Goal: Task Accomplishment & Management: Complete application form

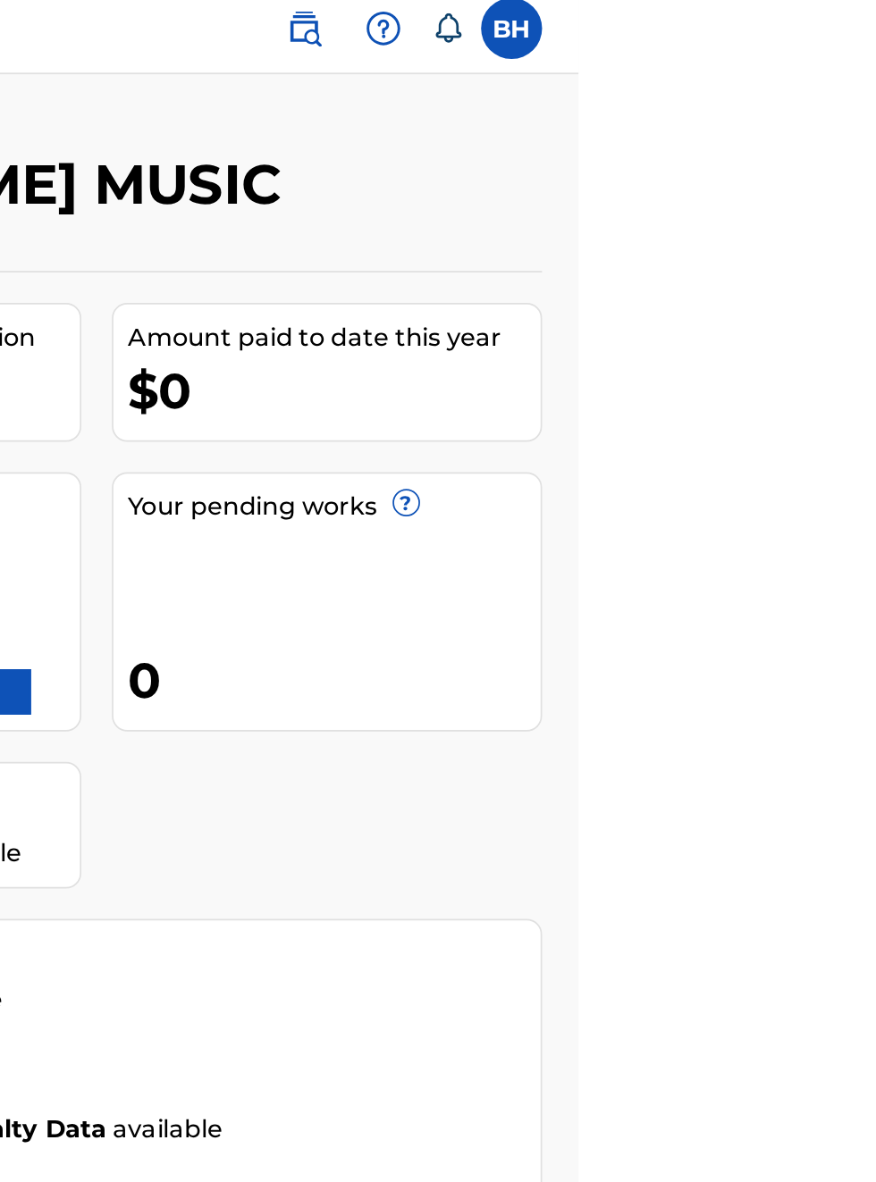
scroll to position [10, 536]
click at [555, 402] on link "Register Works" at bounding box center [486, 415] width 138 height 27
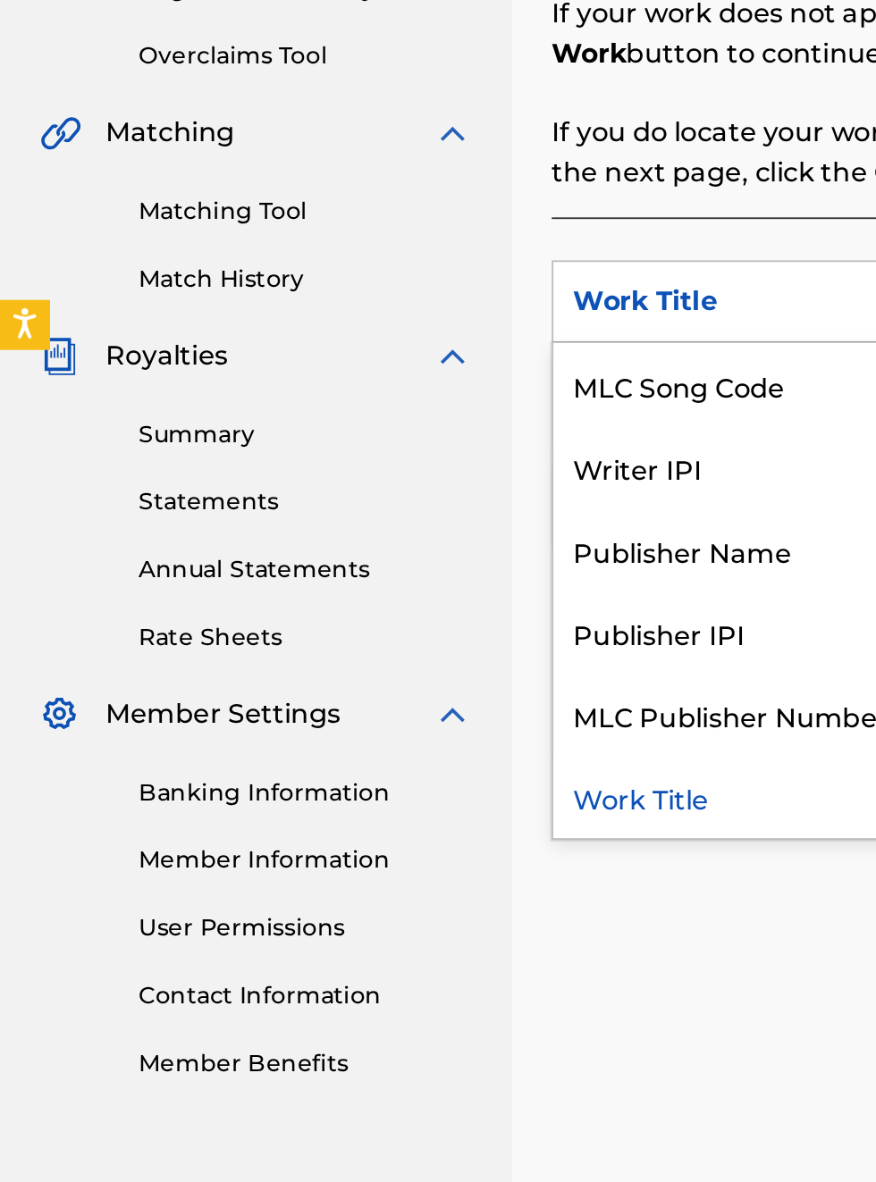
click at [381, 764] on div "Publisher IPI" at bounding box center [406, 758] width 214 height 45
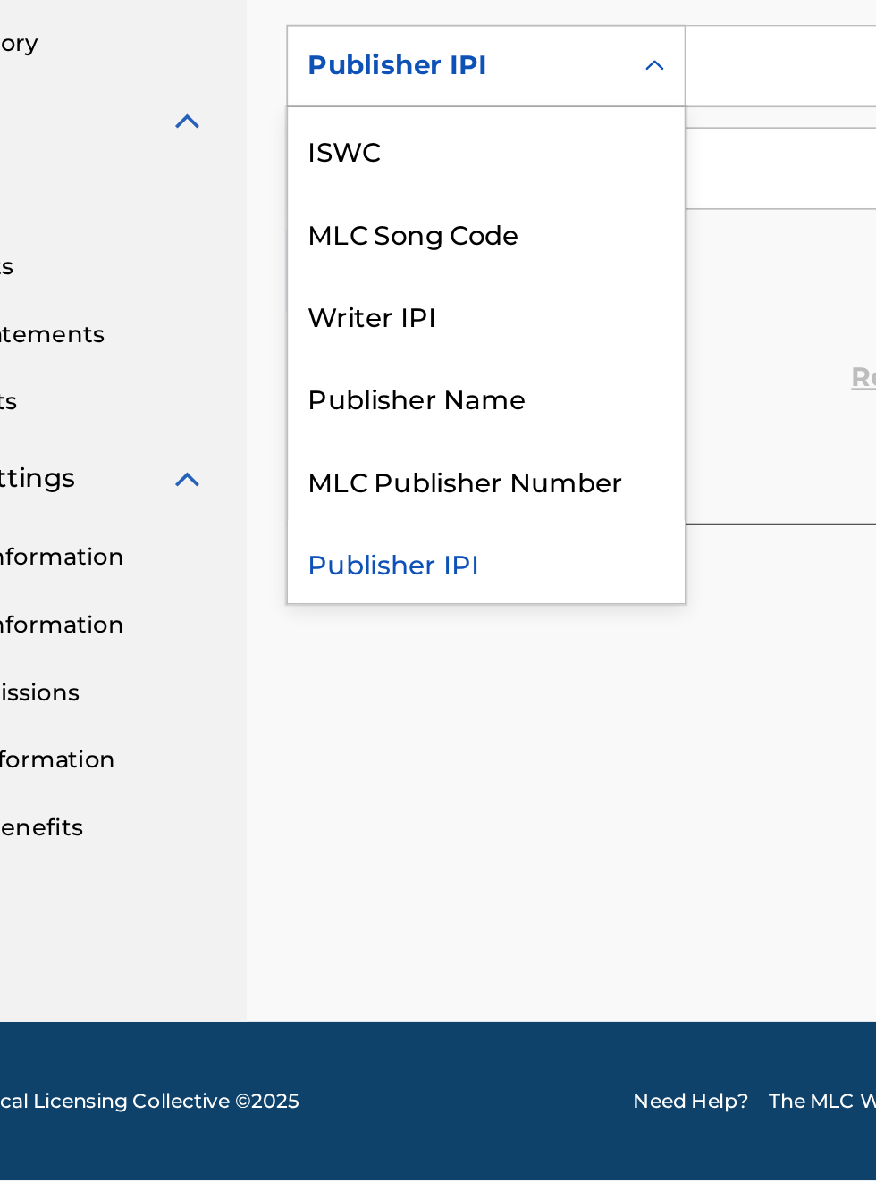
click at [391, 770] on div "Publisher Name" at bounding box center [406, 758] width 214 height 45
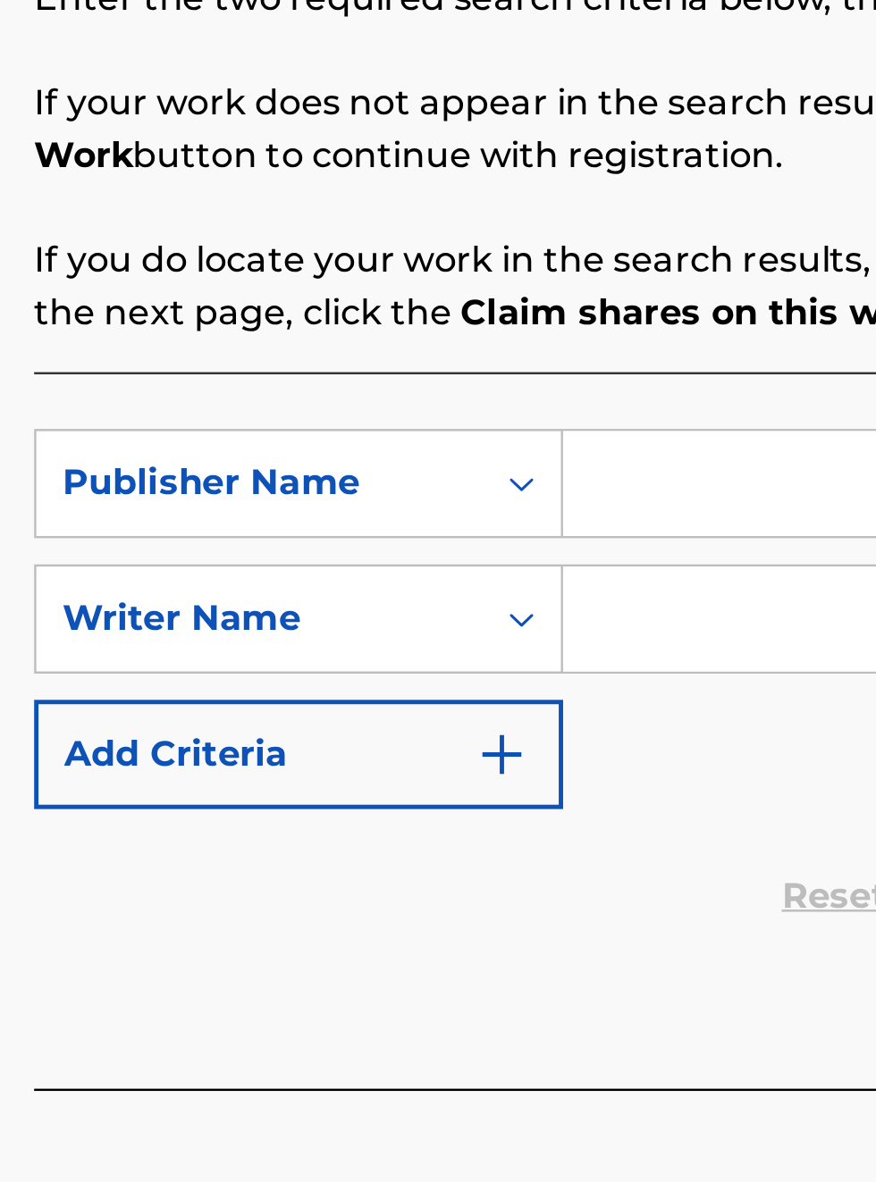
click at [493, 692] on img "Search Form" at bounding box center [489, 689] width 21 height 21
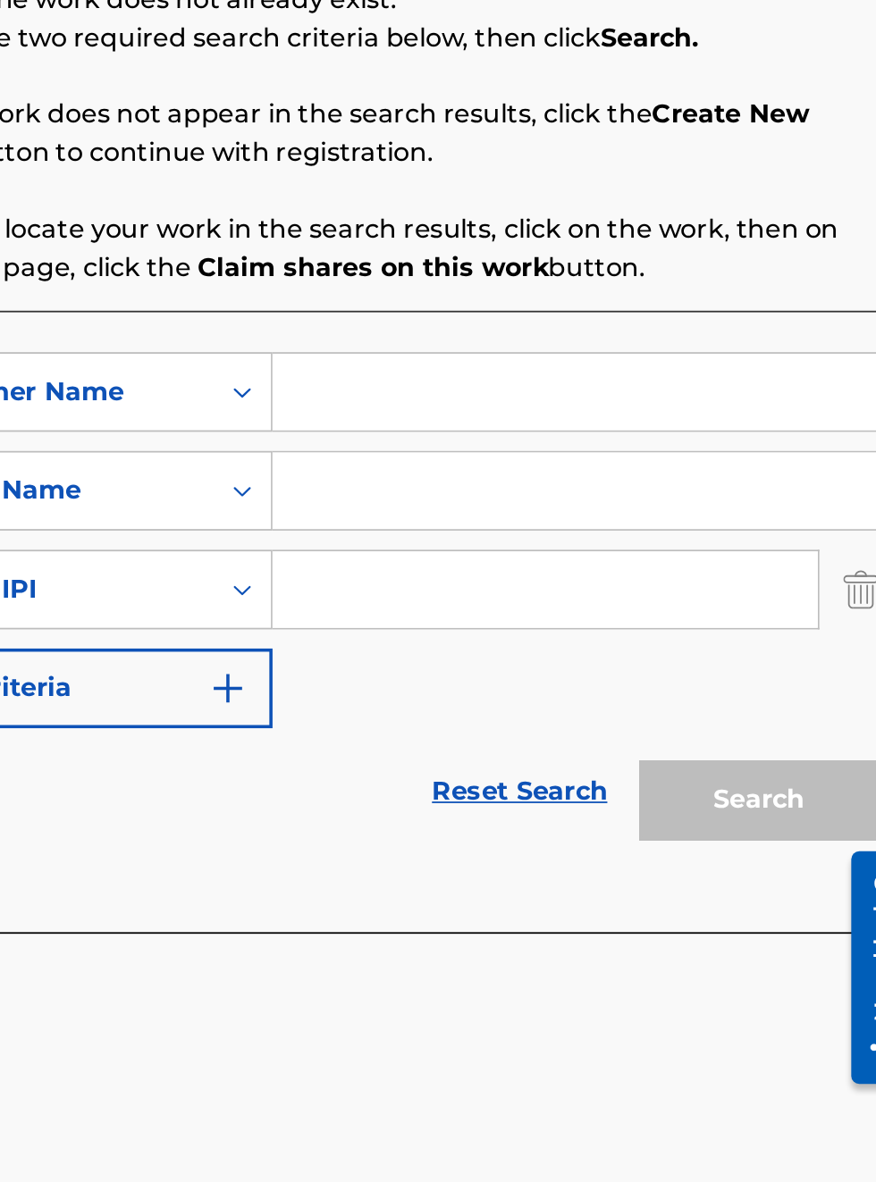
click at [668, 810] on link "Reset Search" at bounding box center [653, 803] width 116 height 39
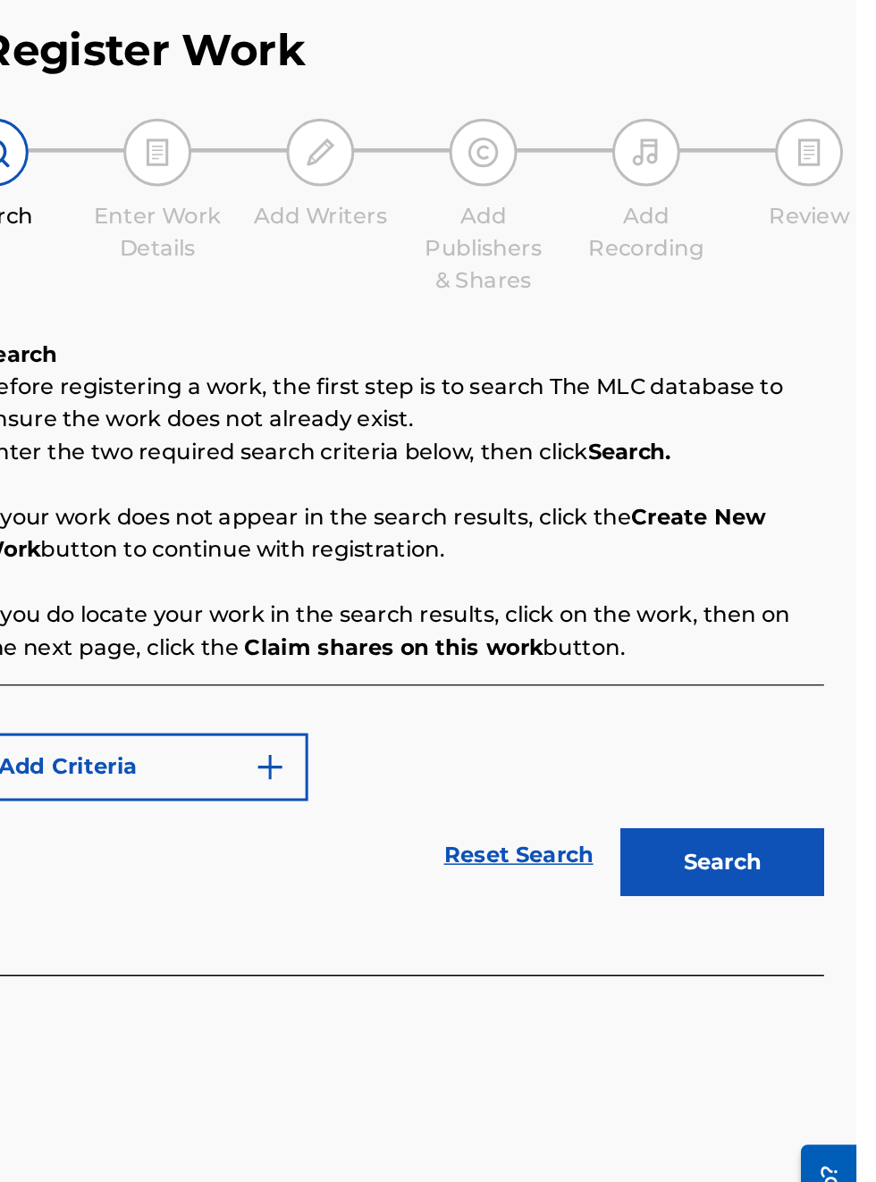
click at [785, 651] on button "Search" at bounding box center [787, 650] width 134 height 45
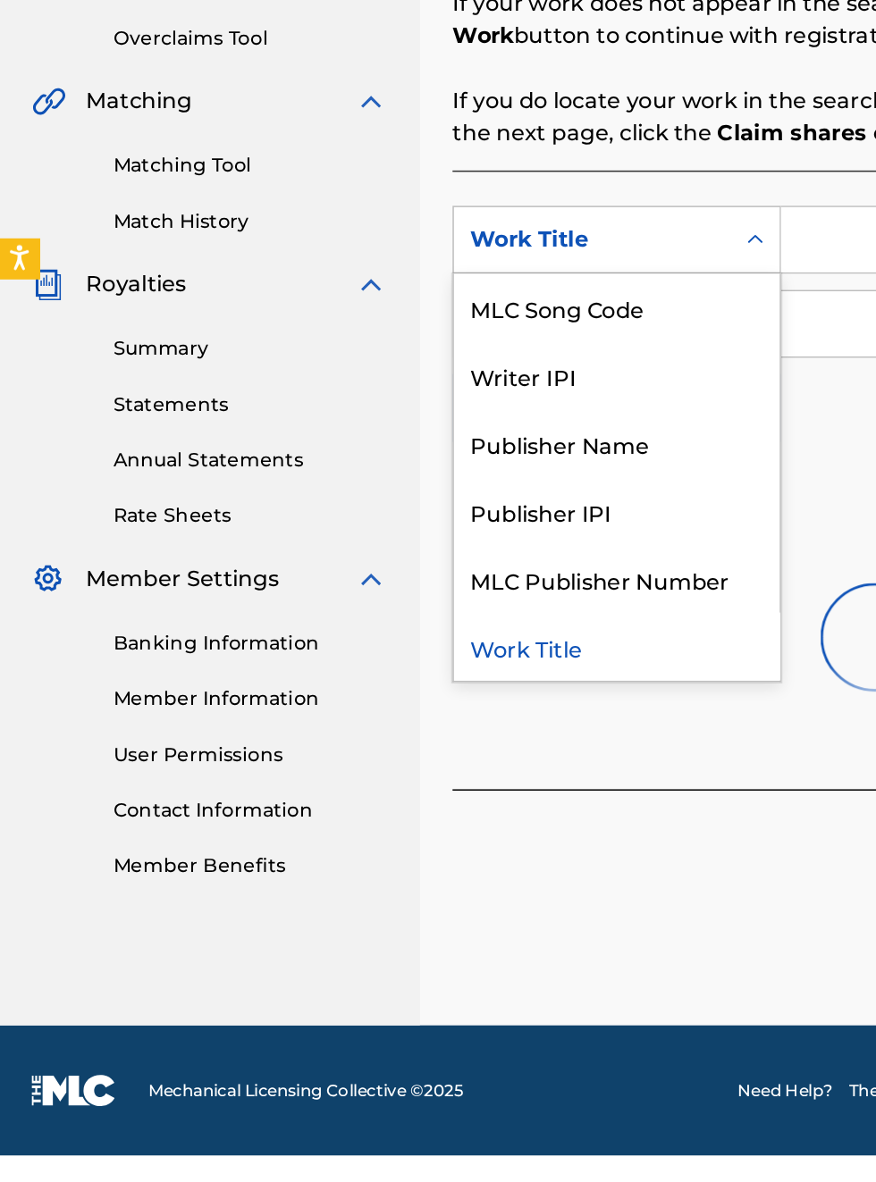
scroll to position [421, 0]
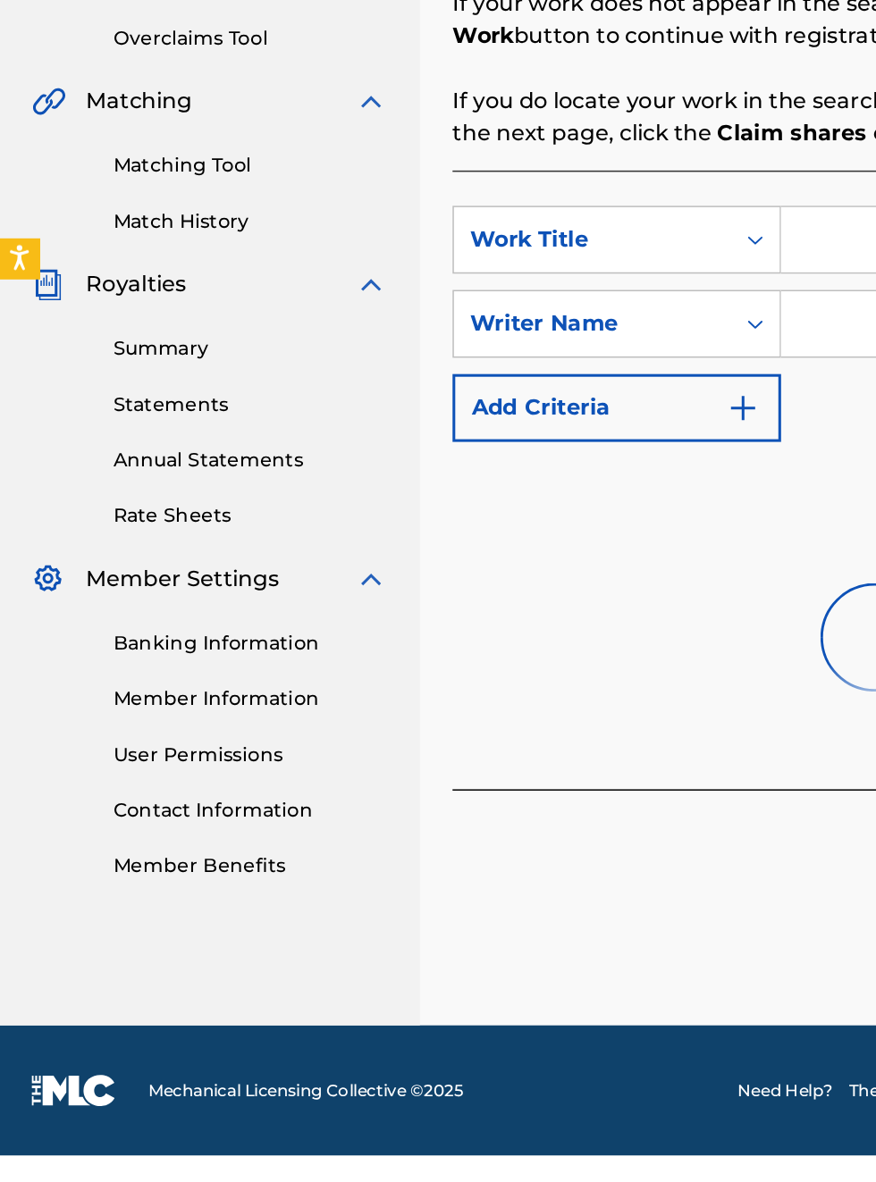
click at [365, 792] on div at bounding box center [577, 841] width 556 height 114
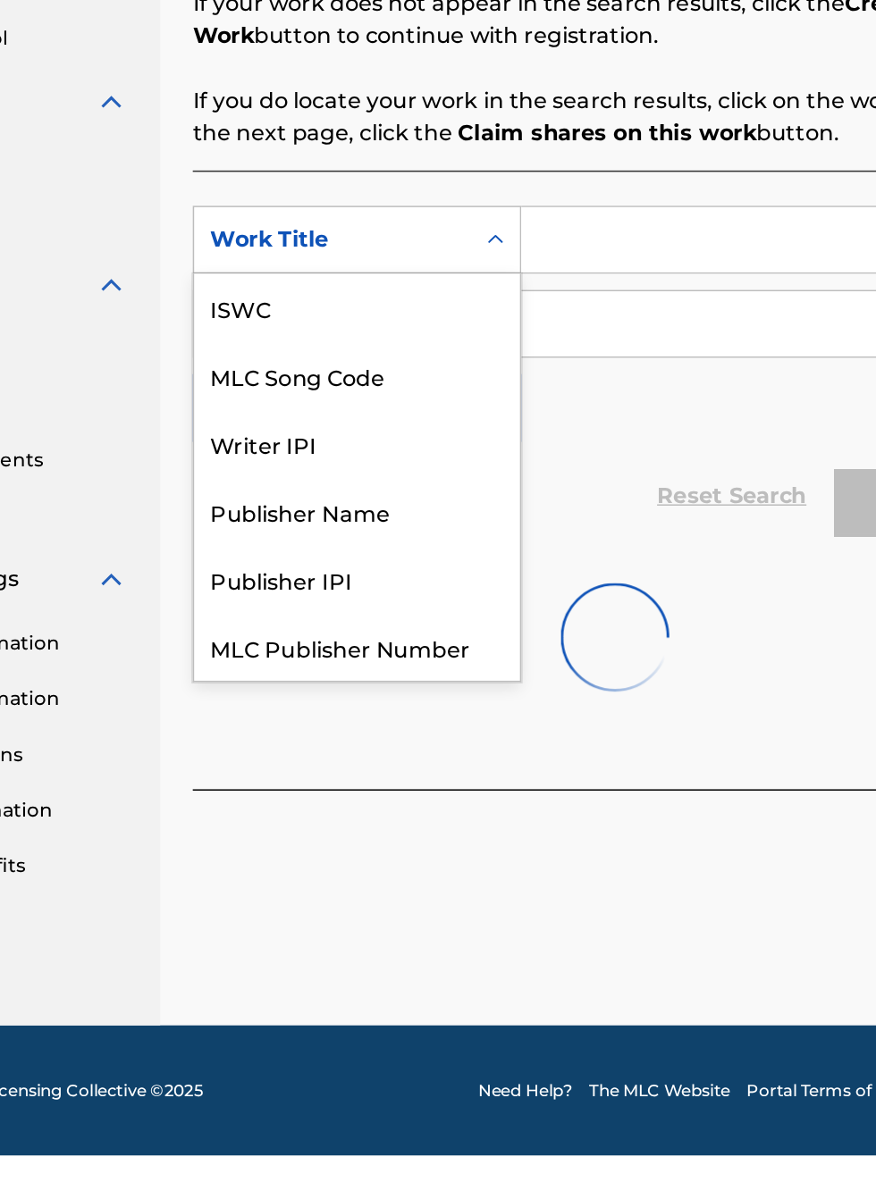
scroll to position [45, 0]
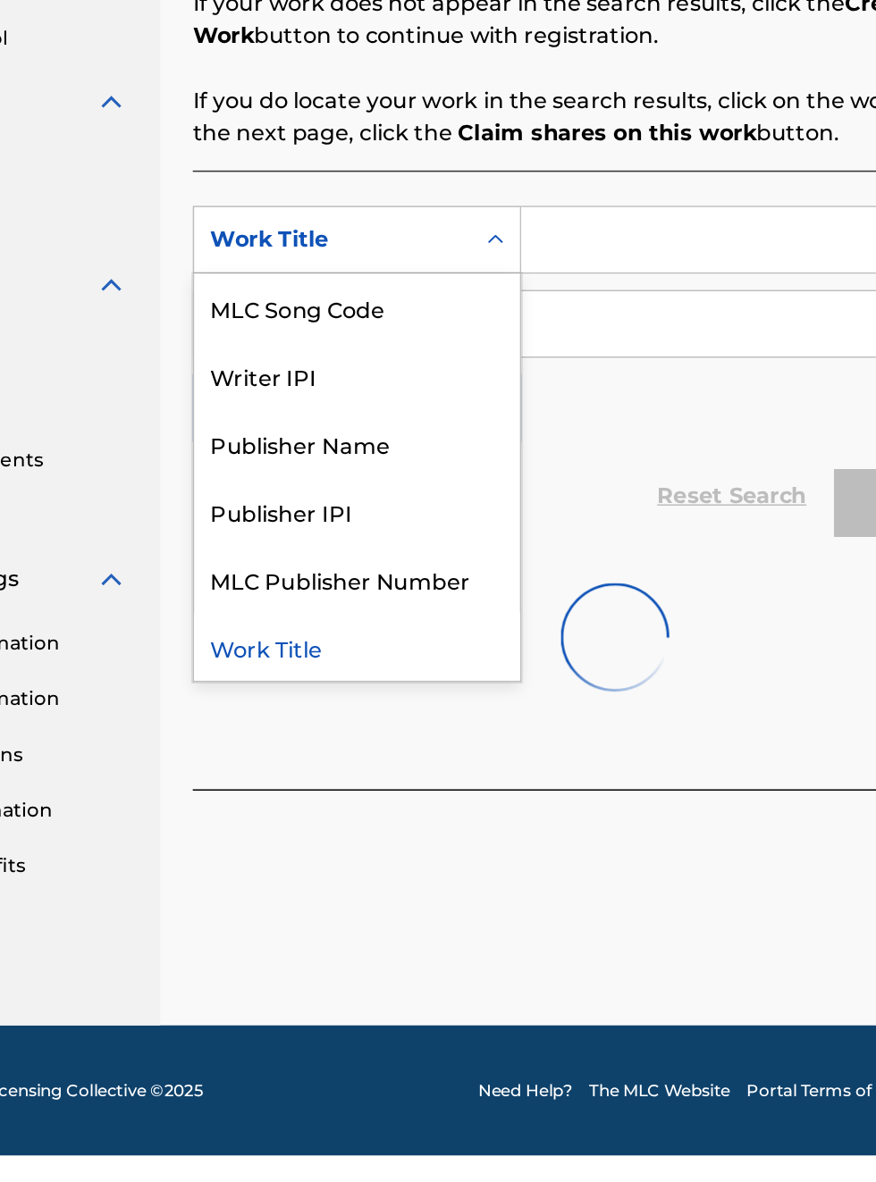
click at [409, 691] on div "Publisher Name" at bounding box center [406, 713] width 214 height 45
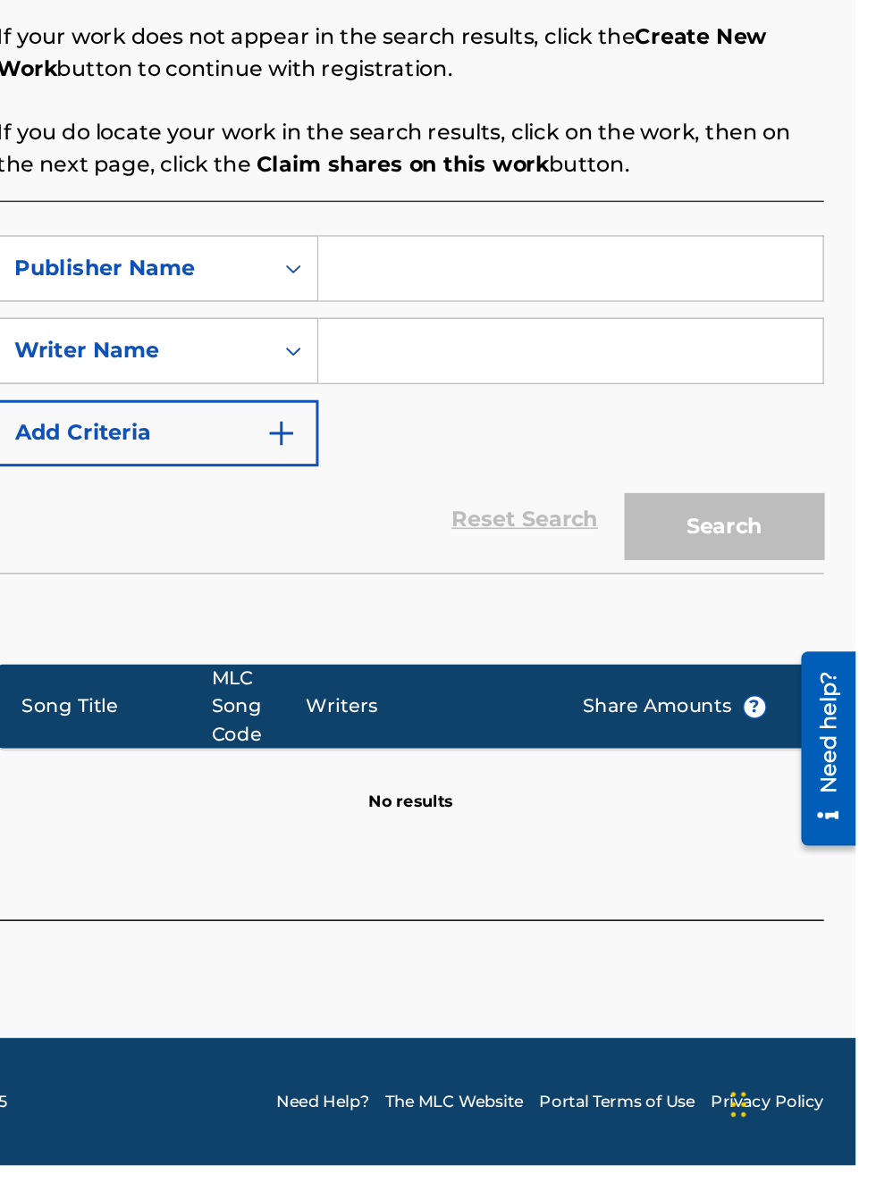
scroll to position [399, 300]
click at [814, 765] on div "Search" at bounding box center [782, 747] width 143 height 71
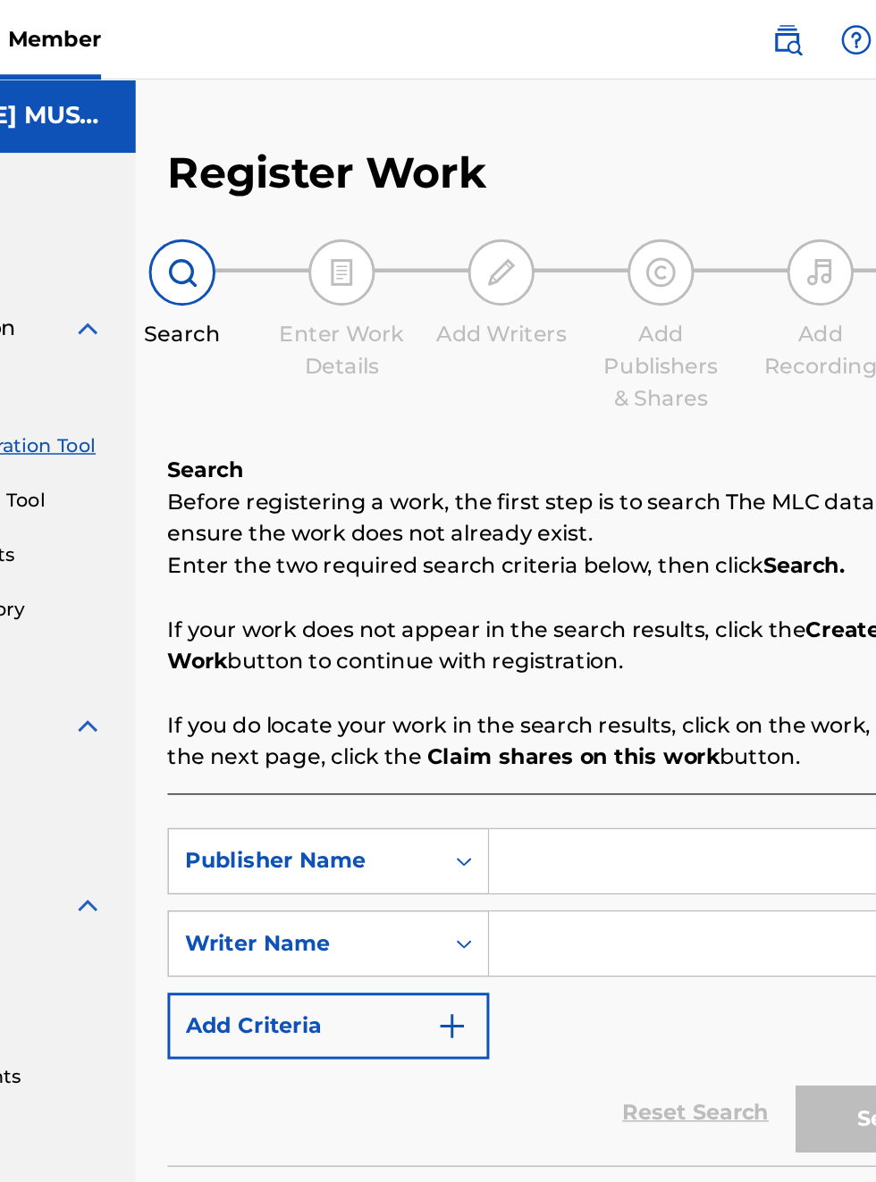
scroll to position [0, 189]
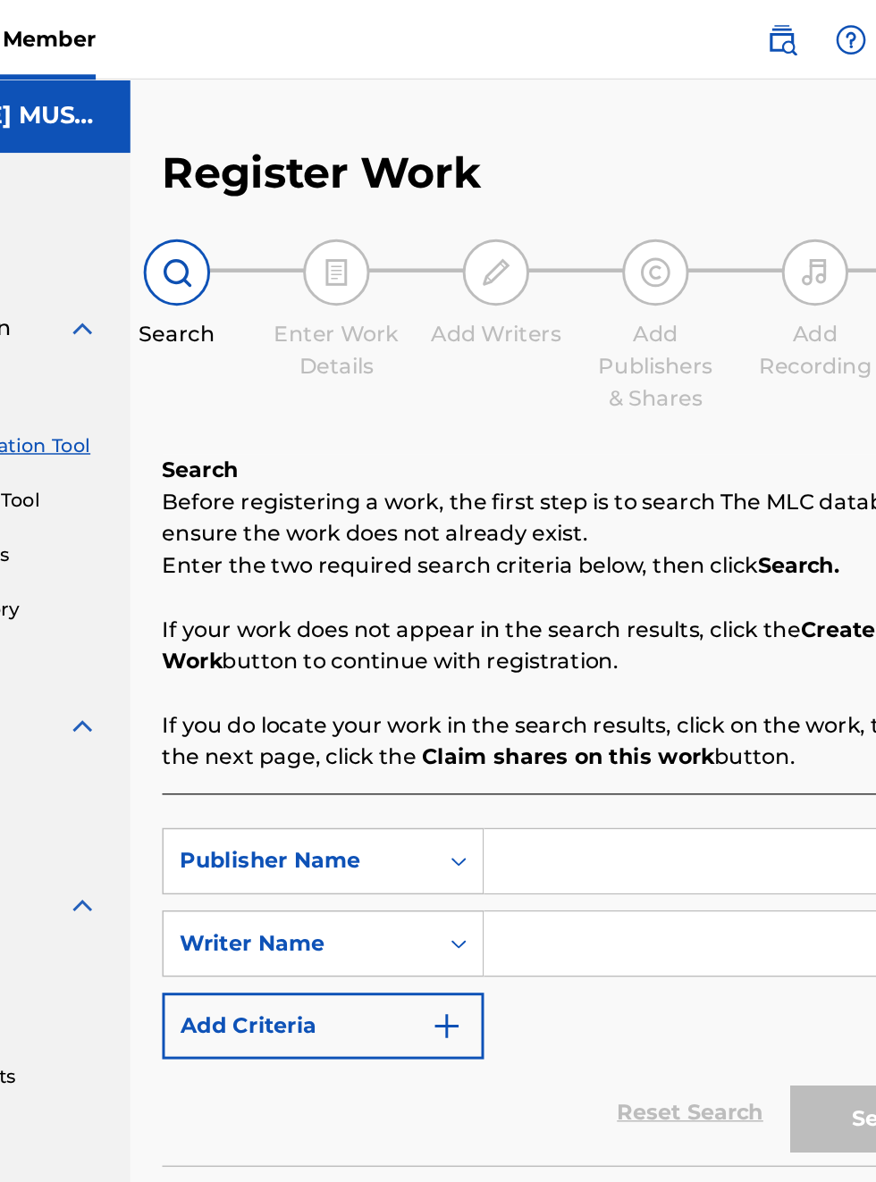
click at [420, 172] on img at bounding box center [415, 182] width 21 height 21
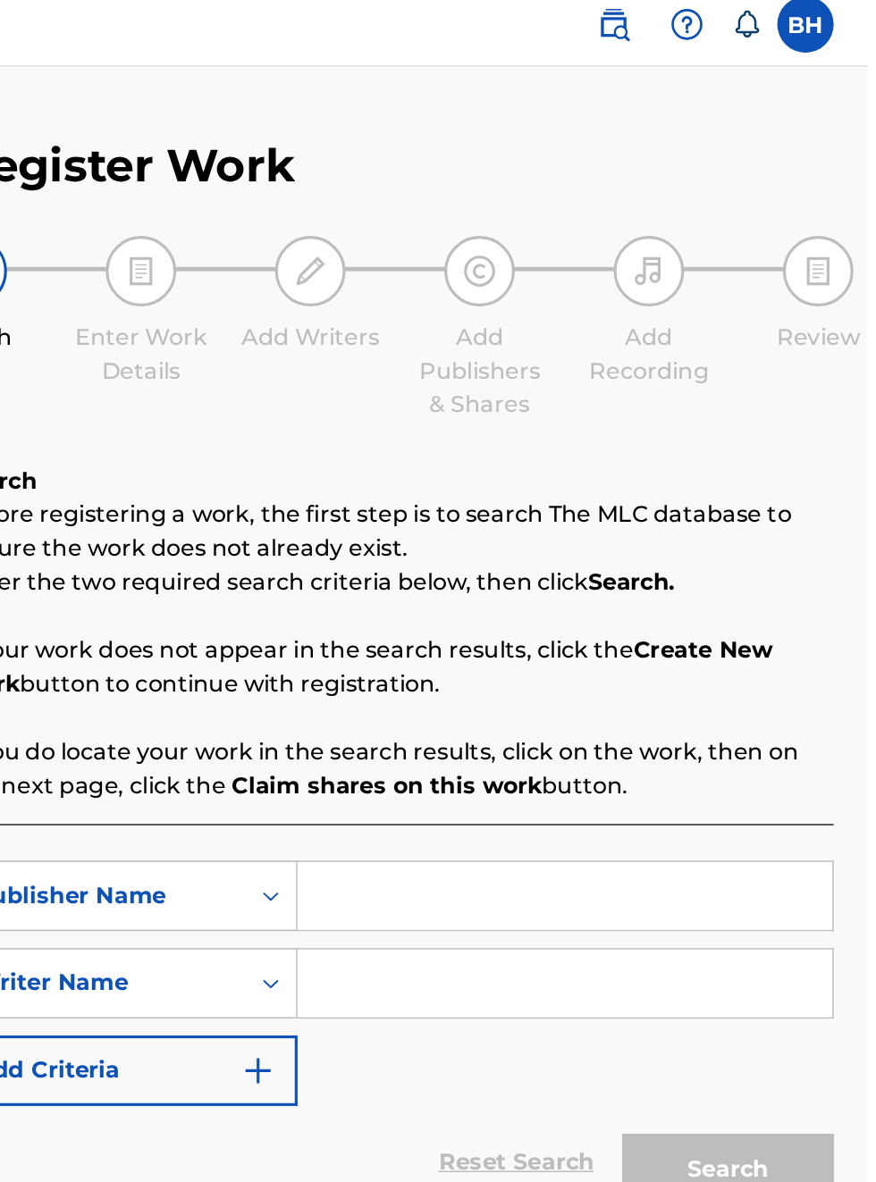
scroll to position [17, 0]
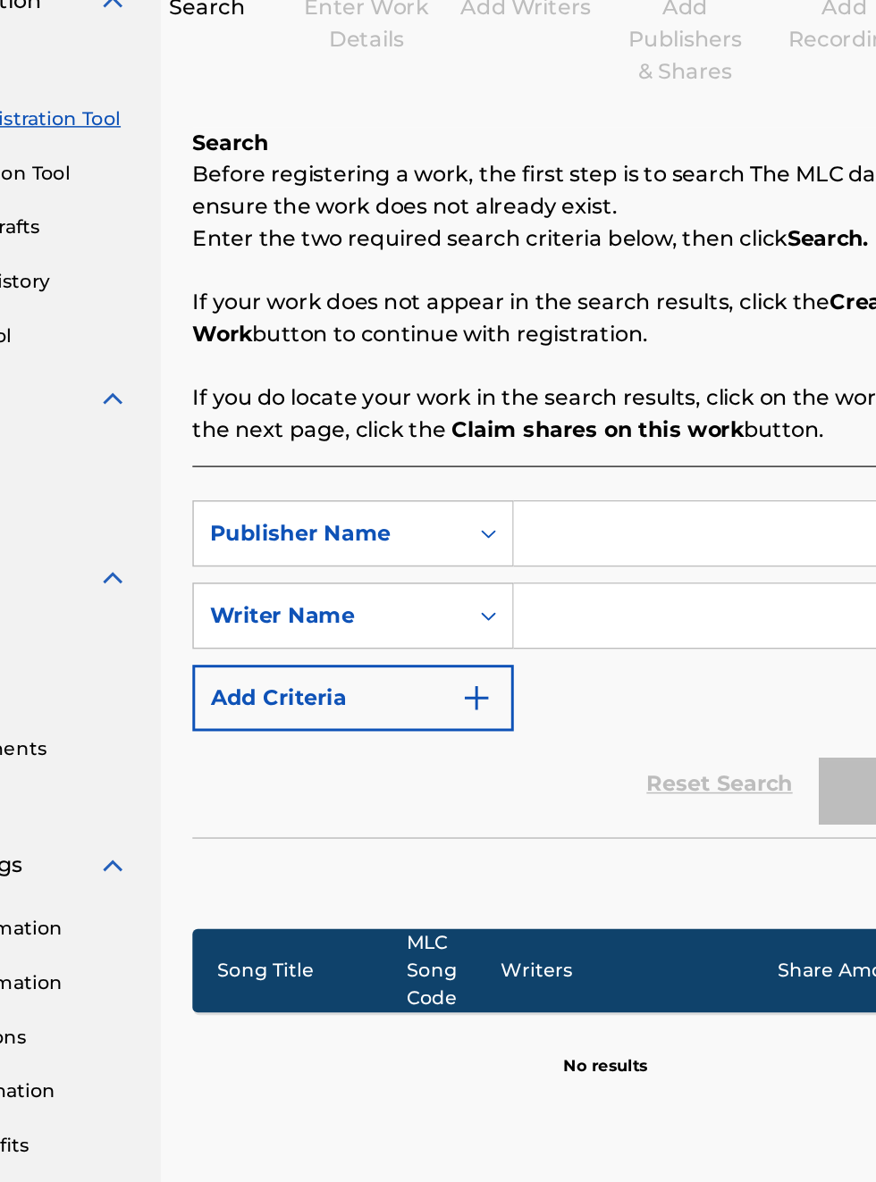
click at [495, 710] on button "Add Criteria" at bounding box center [407, 690] width 216 height 45
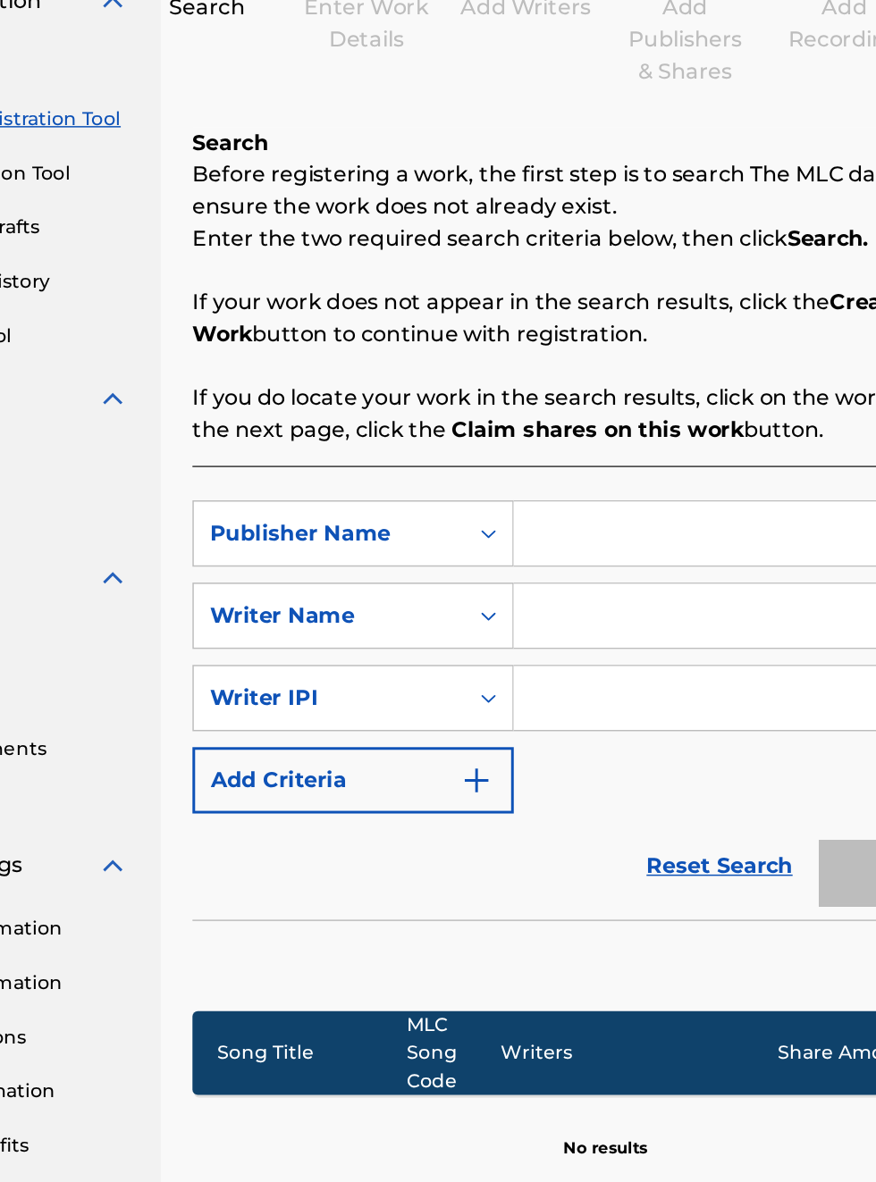
click at [450, 829] on div "Reset Search Search" at bounding box center [577, 803] width 556 height 71
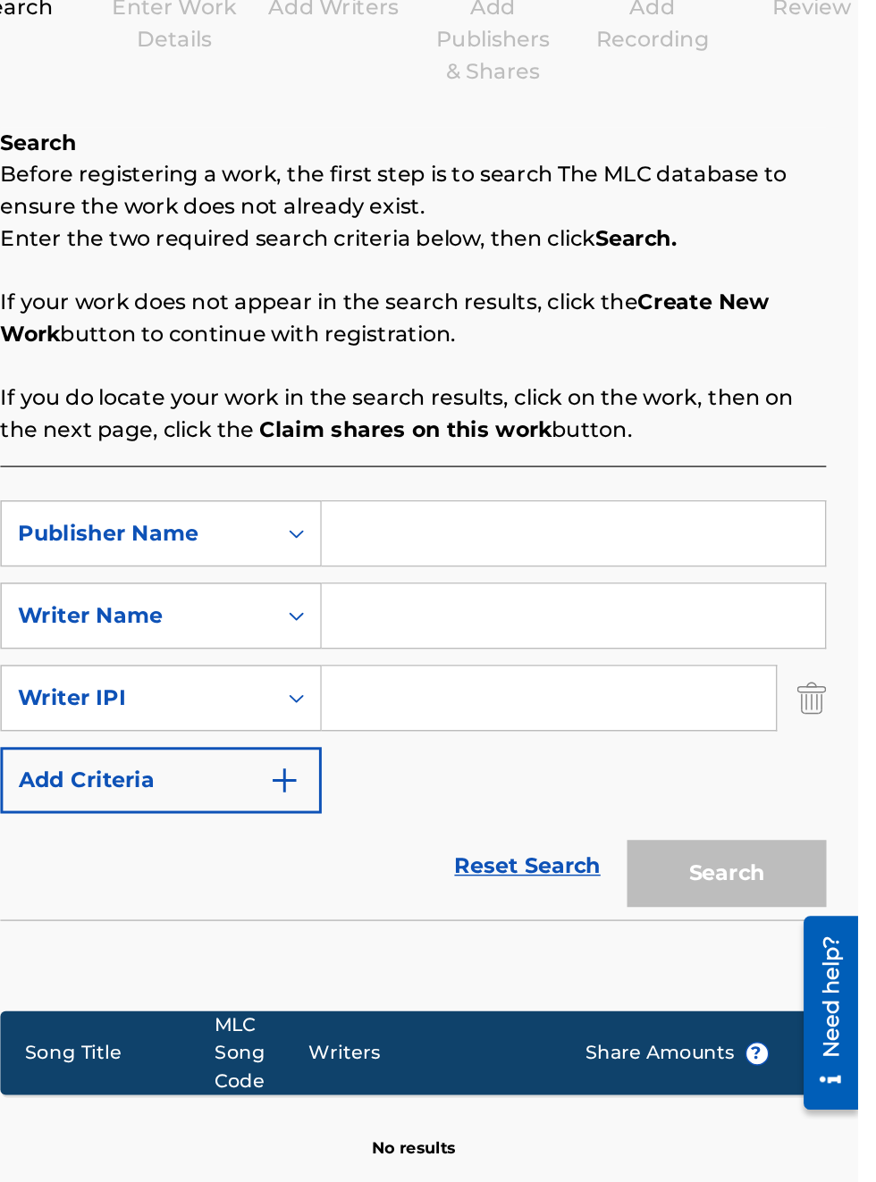
click at [641, 808] on link "Reset Search" at bounding box center [653, 803] width 116 height 39
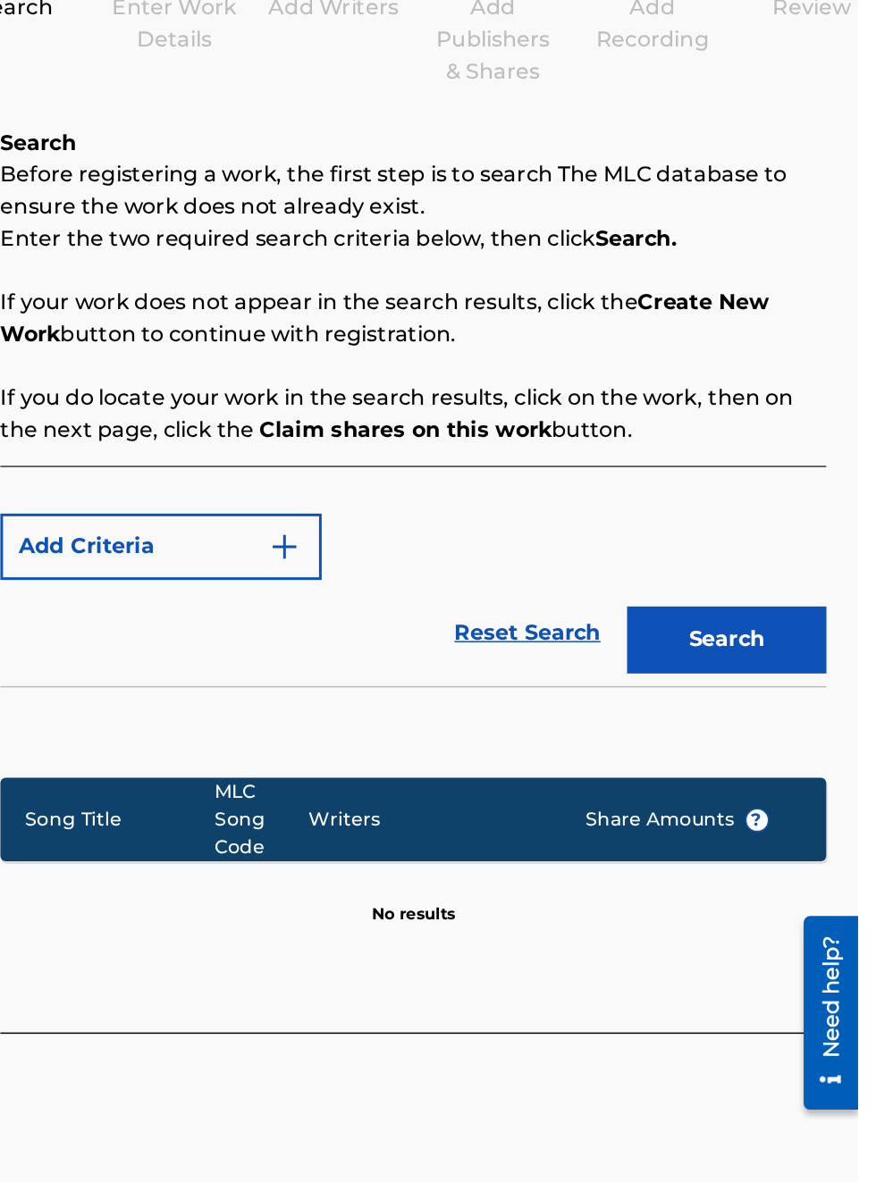
click at [671, 813] on section "Song Title MLC Song Code Writers Share Amounts ? No results" at bounding box center [577, 789] width 556 height 109
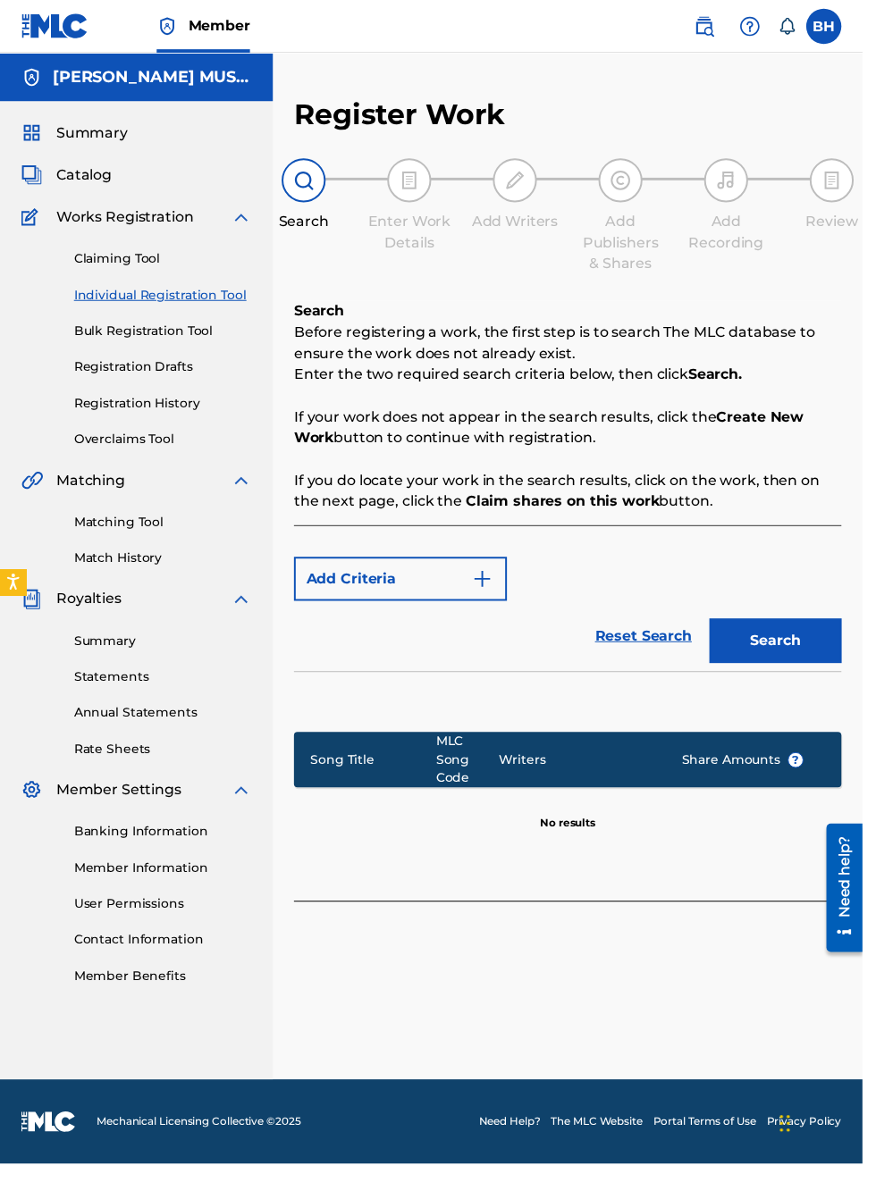
click at [803, 660] on button "Search" at bounding box center [787, 650] width 134 height 45
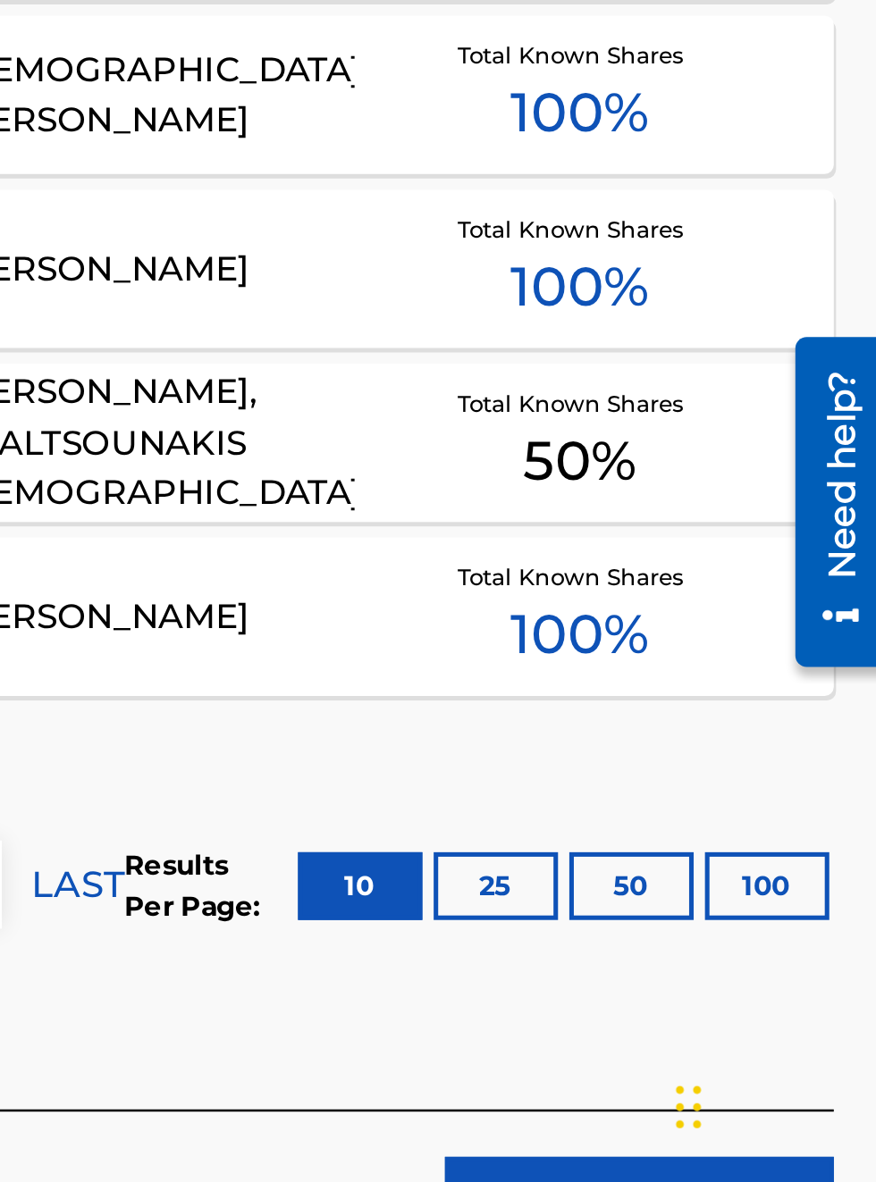
click at [726, 1056] on button "25" at bounding box center [720, 1053] width 49 height 27
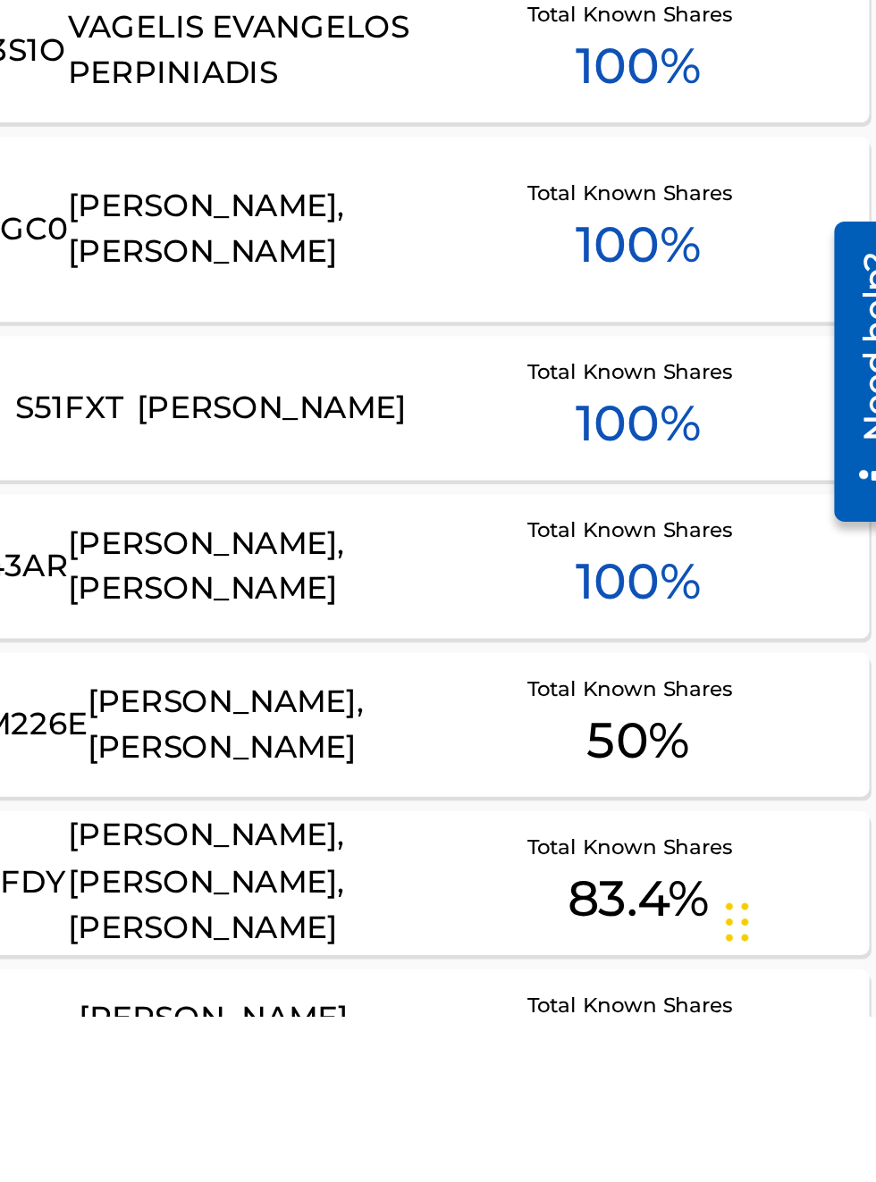
click at [565, 1074] on div "[PERSON_NAME], [PERSON_NAME]" at bounding box center [590, 1056] width 150 height 40
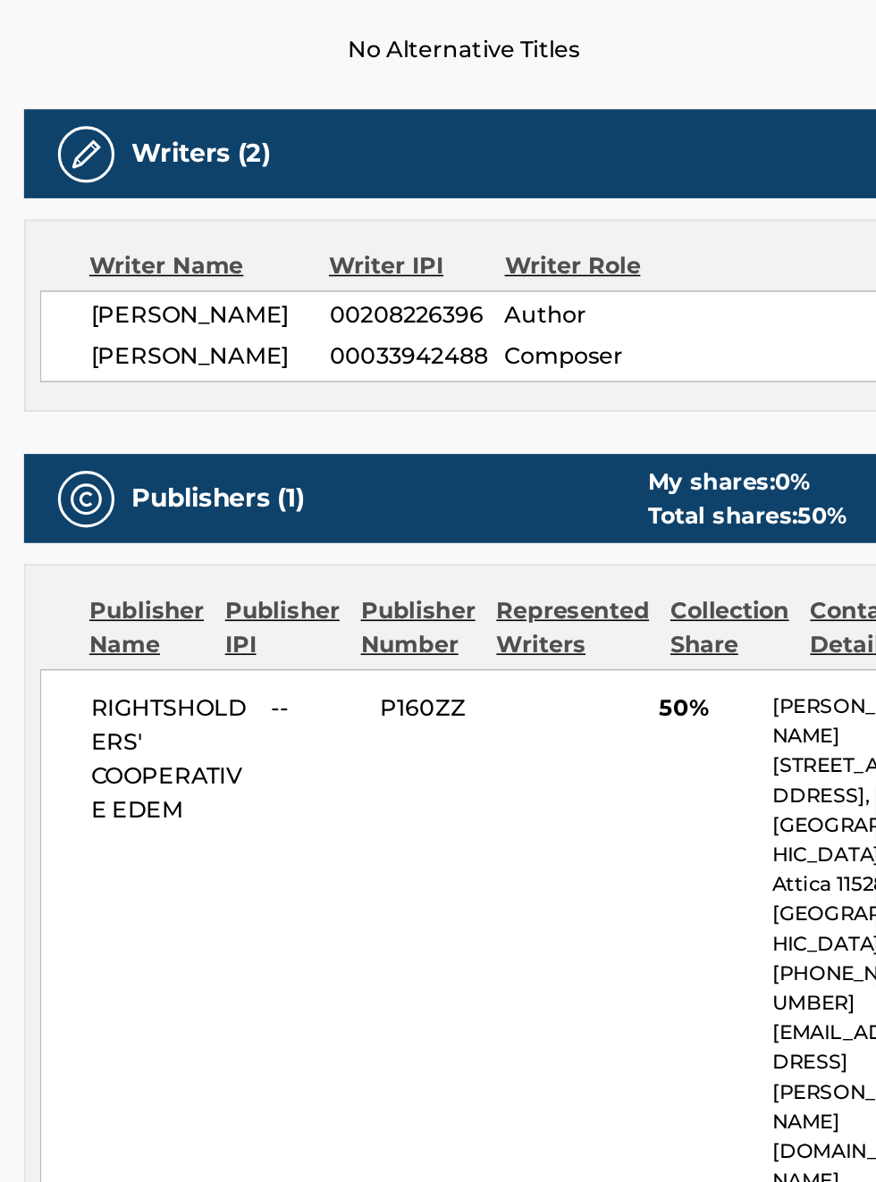
click at [547, 689] on div "Publishers (1) My shares: 0 % Total shares: 50 %" at bounding box center [577, 661] width 556 height 56
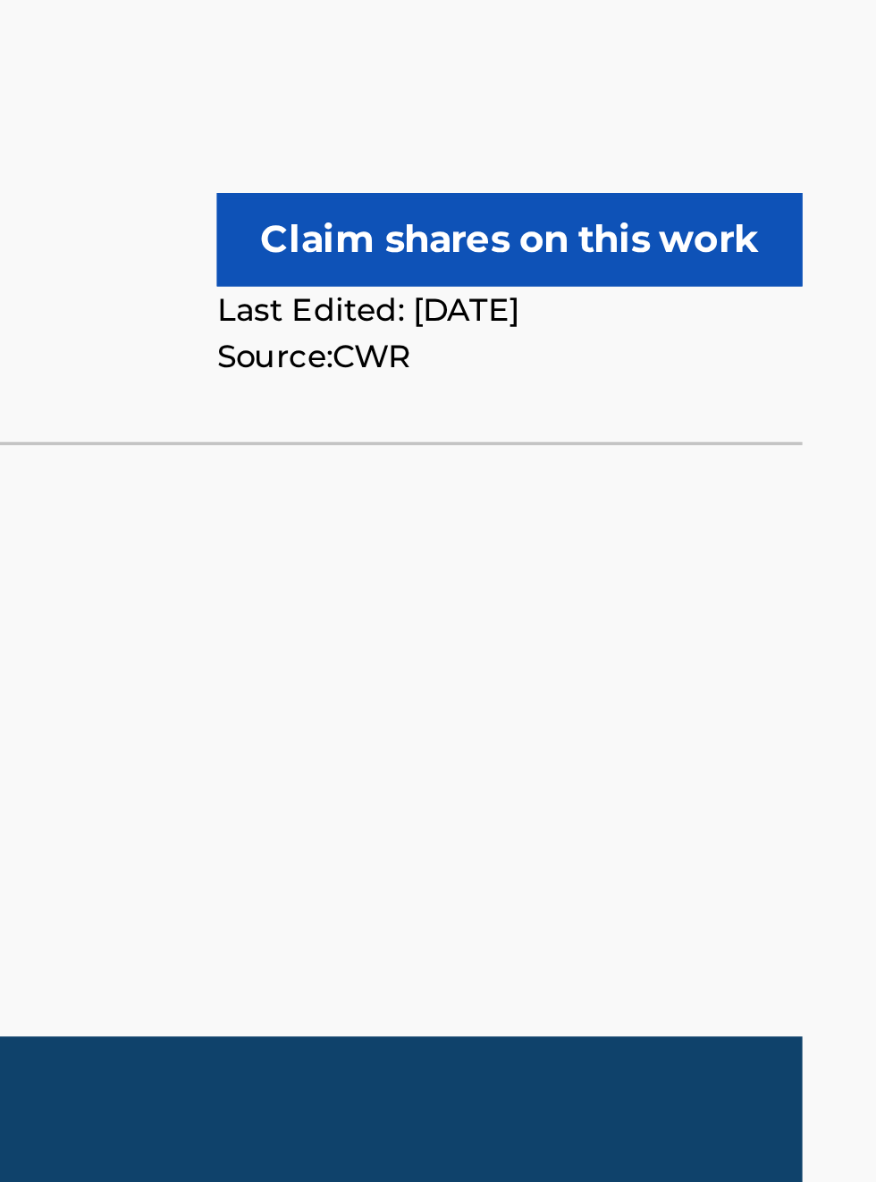
click at [776, 124] on button "Claim shares on this work" at bounding box center [770, 129] width 168 height 27
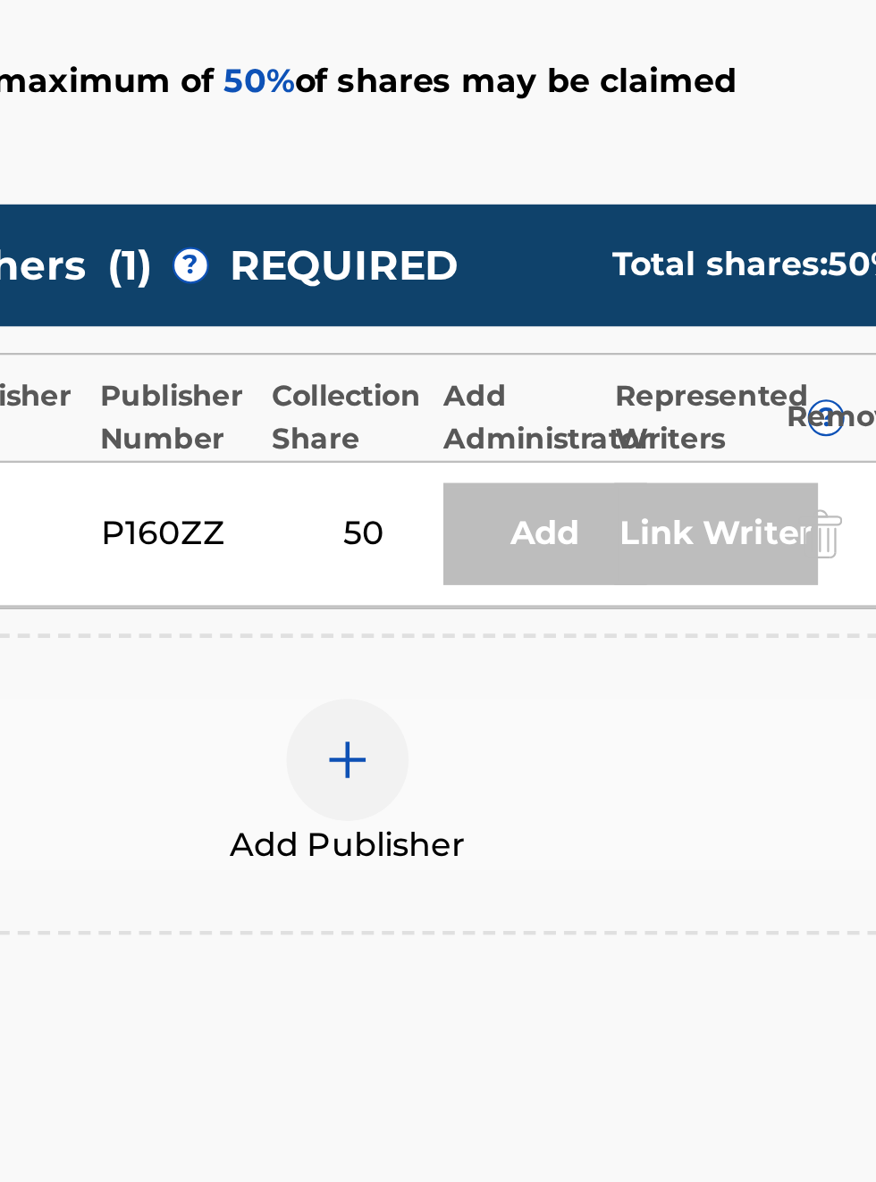
click at [688, 713] on div "Add" at bounding box center [662, 691] width 89 height 45
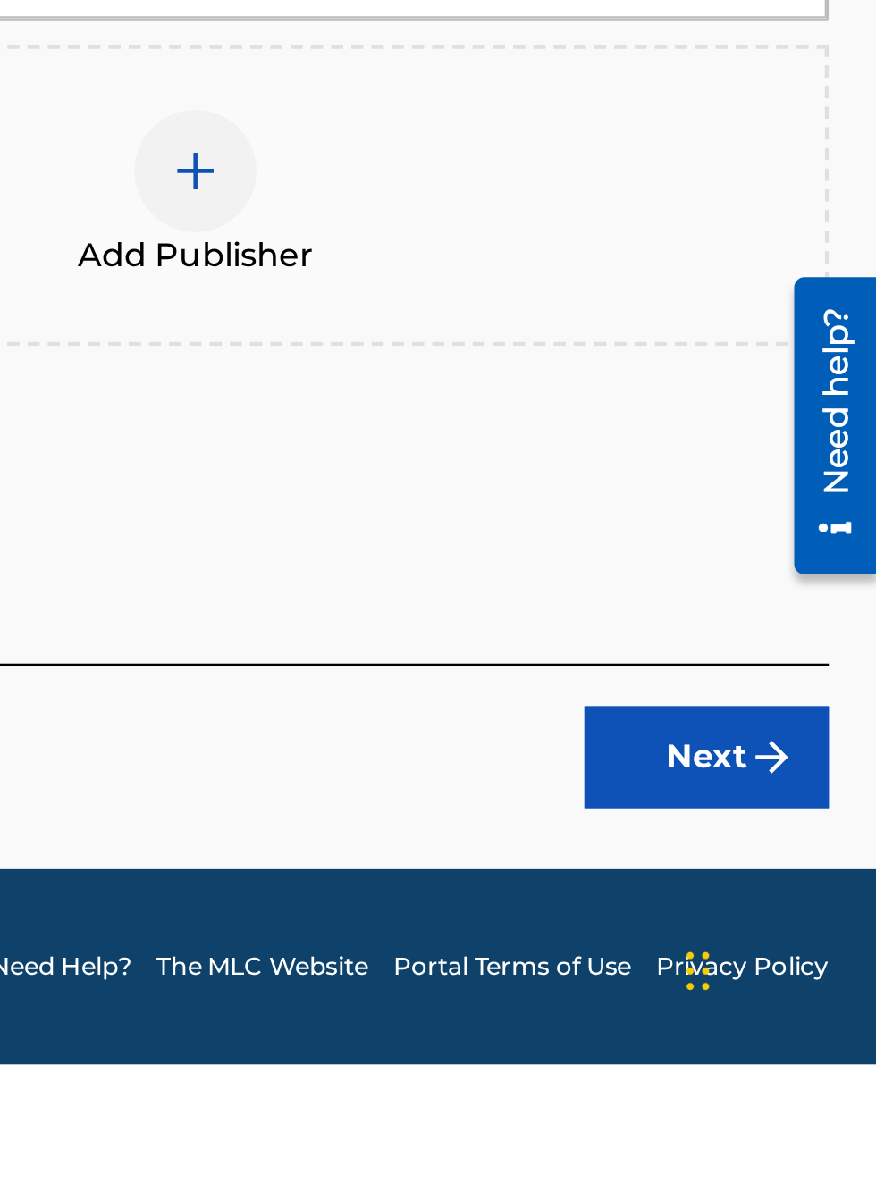
click at [815, 1070] on button "Next" at bounding box center [800, 1047] width 107 height 45
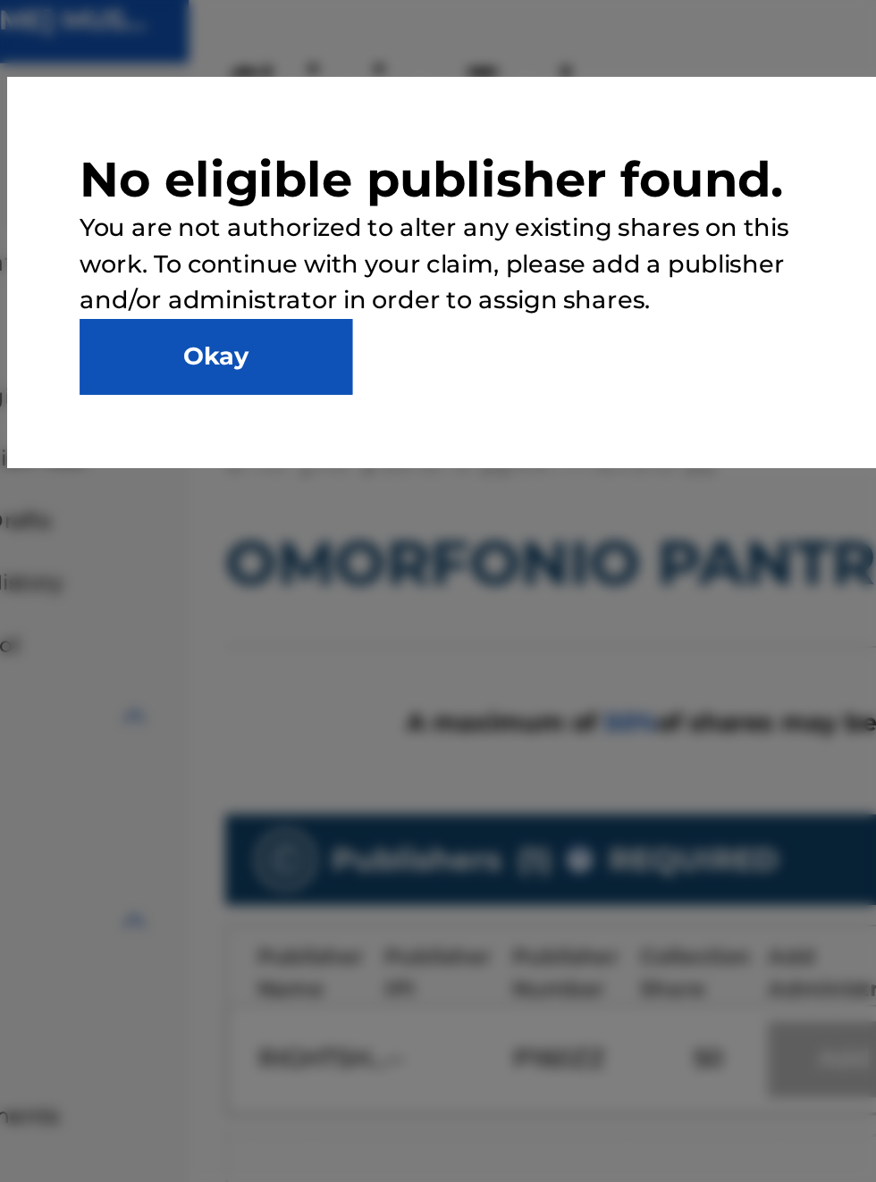
click at [324, 299] on button "Okay" at bounding box center [293, 276] width 161 height 45
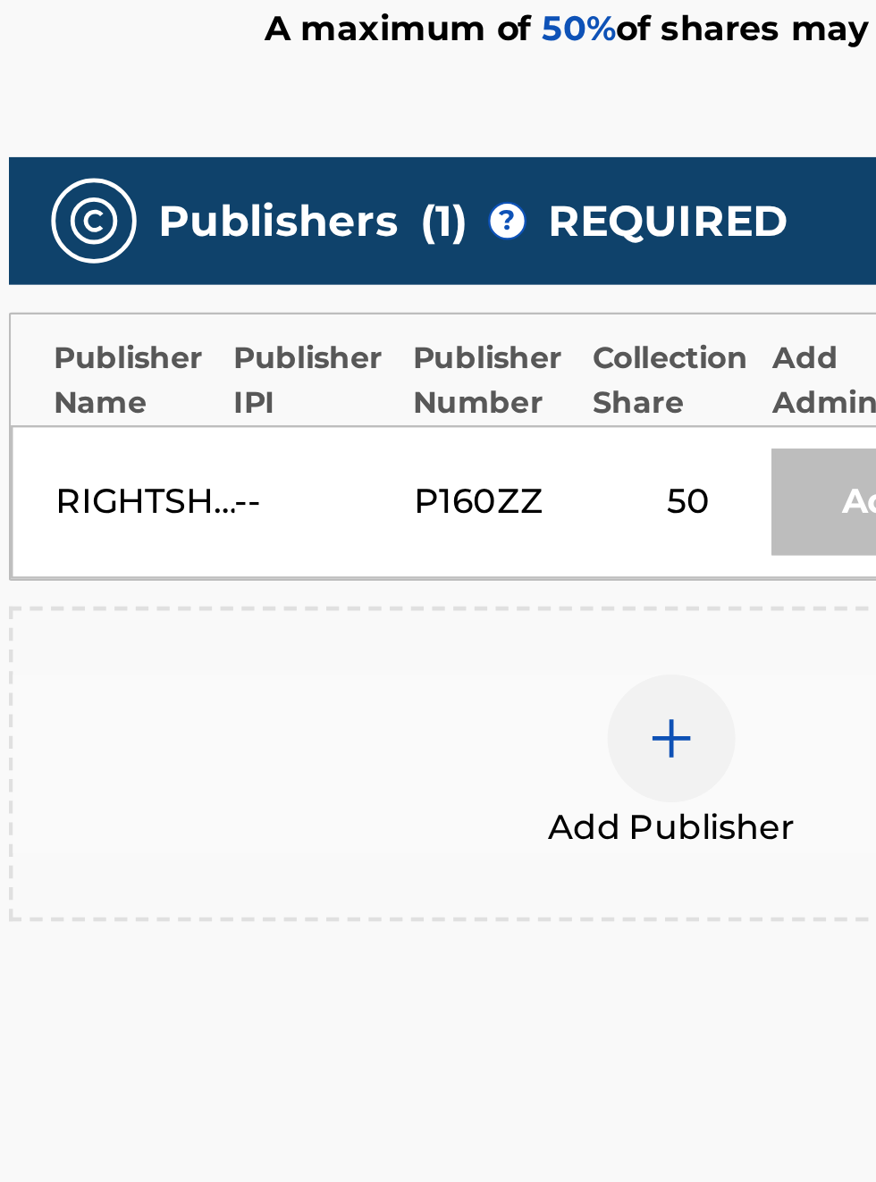
click at [515, 702] on div "P160ZZ" at bounding box center [508, 690] width 80 height 21
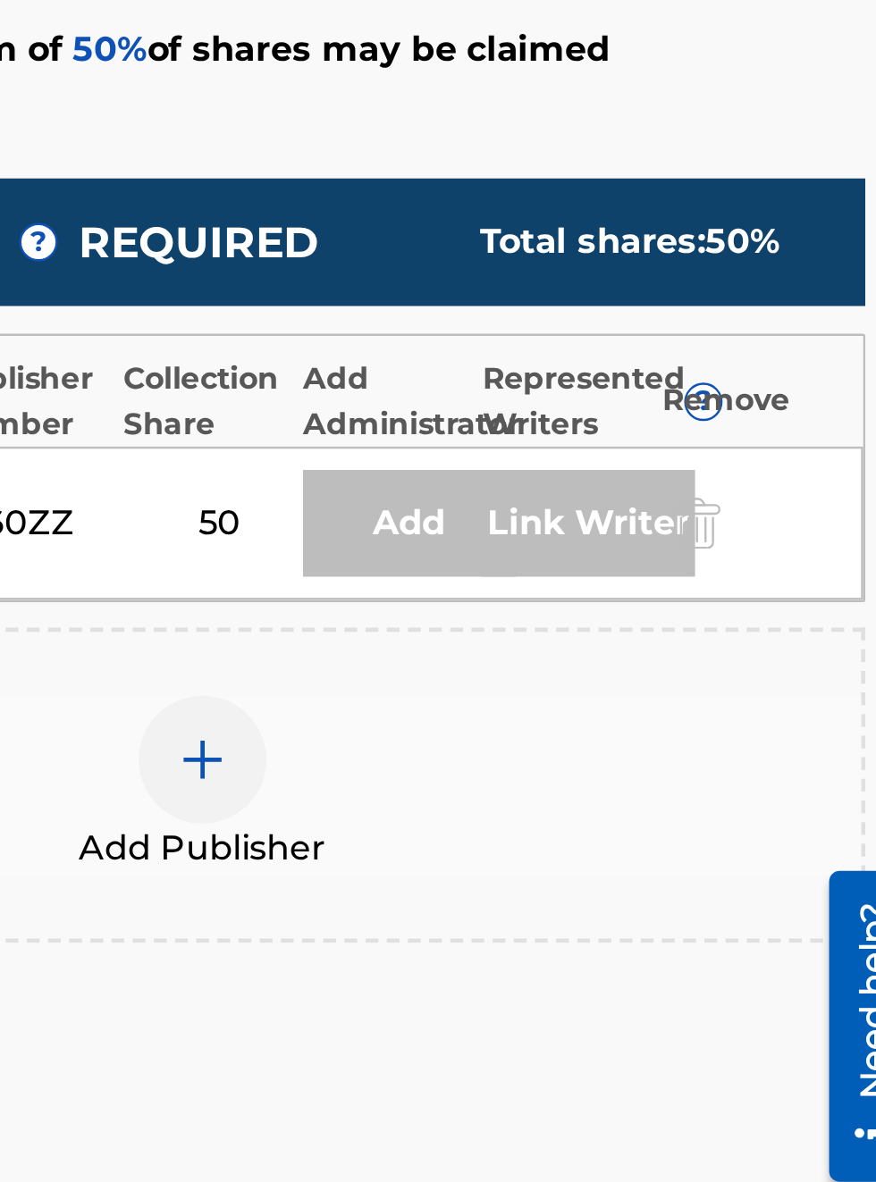
scroll to position [471, 491]
click at [736, 713] on div "Link Writer" at bounding box center [738, 691] width 89 height 45
click at [790, 649] on div "Remove" at bounding box center [810, 639] width 80 height 19
click at [771, 701] on div at bounding box center [782, 690] width 27 height 21
click at [768, 825] on div "Add Publisher" at bounding box center [577, 801] width 556 height 132
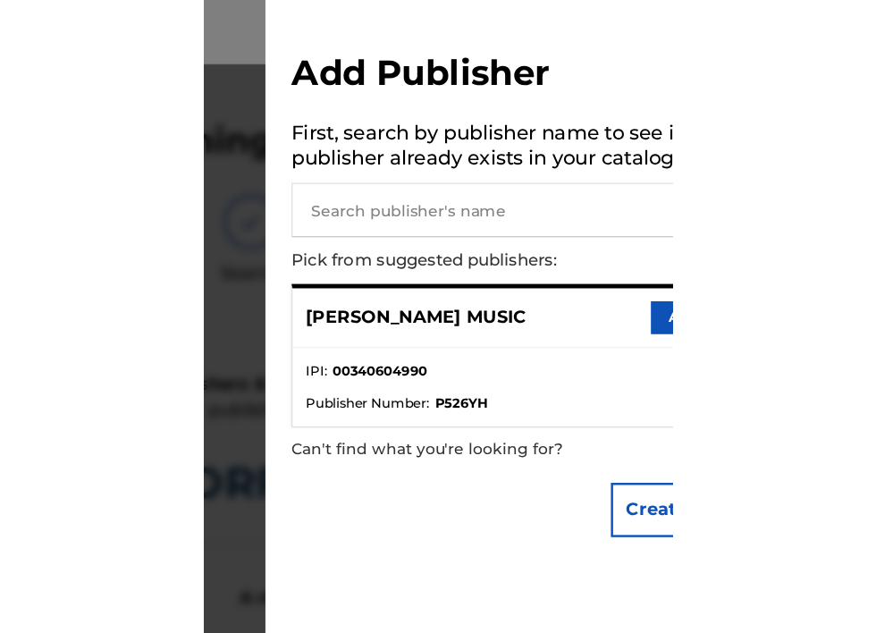
scroll to position [0, 376]
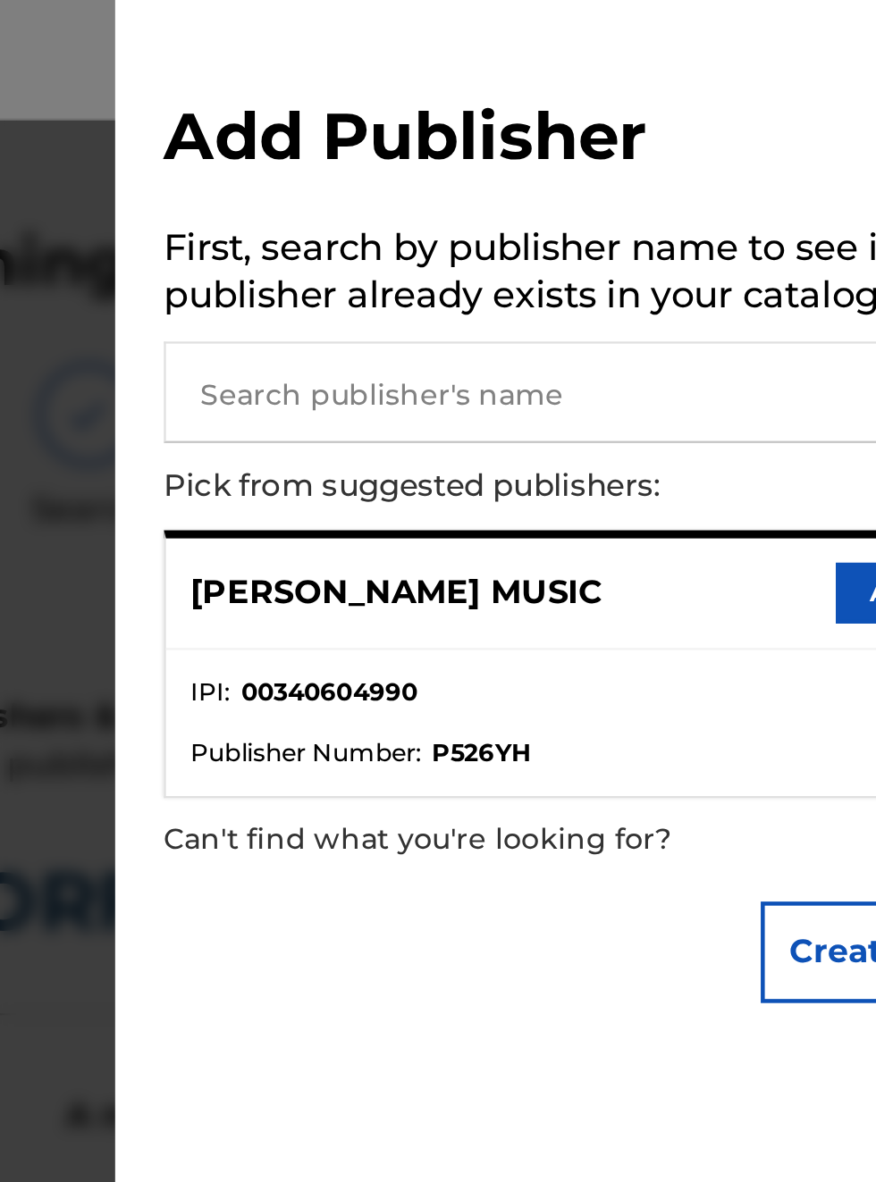
click at [503, 176] on input "text" at bounding box center [634, 173] width 370 height 45
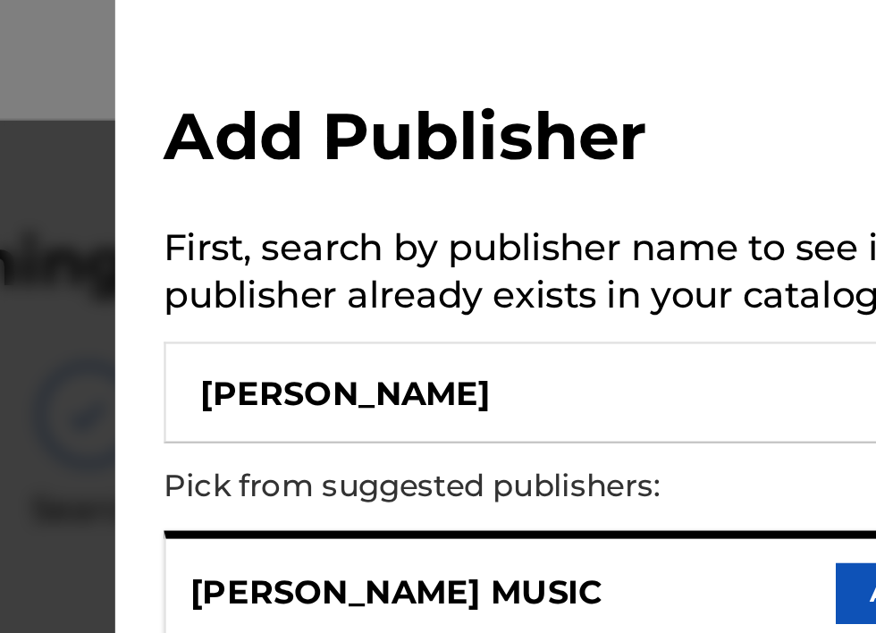
type input "[PERSON_NAME]"
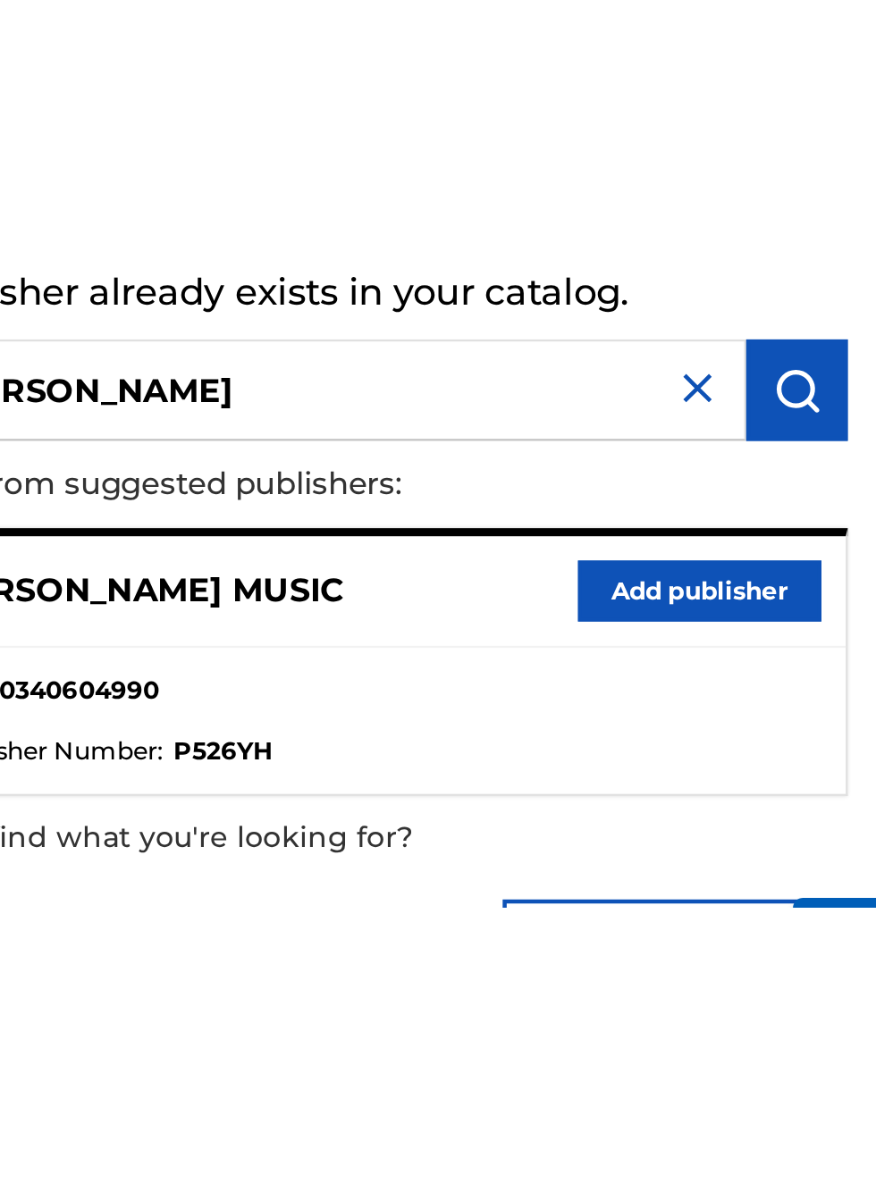
scroll to position [122, 490]
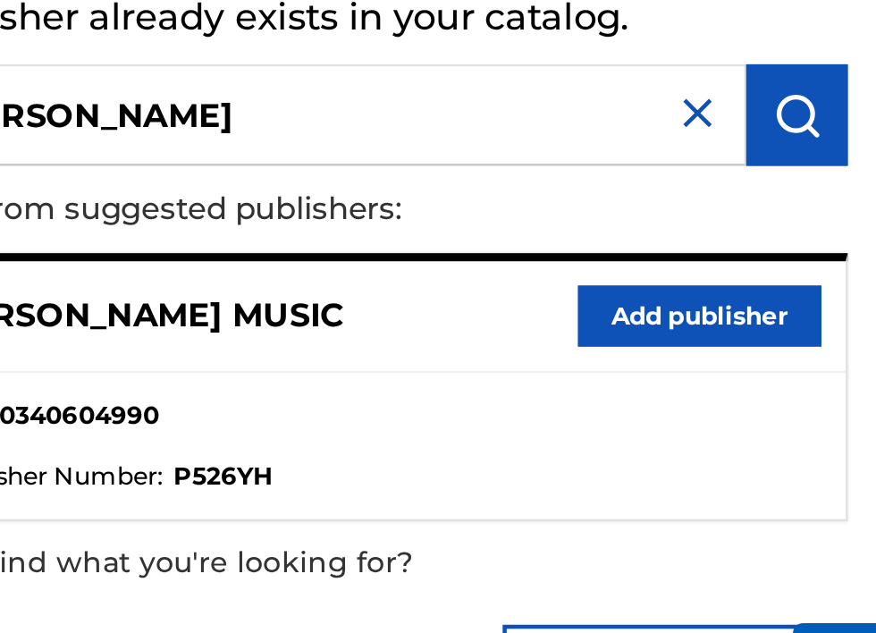
click at [806, 268] on button "Add publisher" at bounding box center [797, 261] width 107 height 27
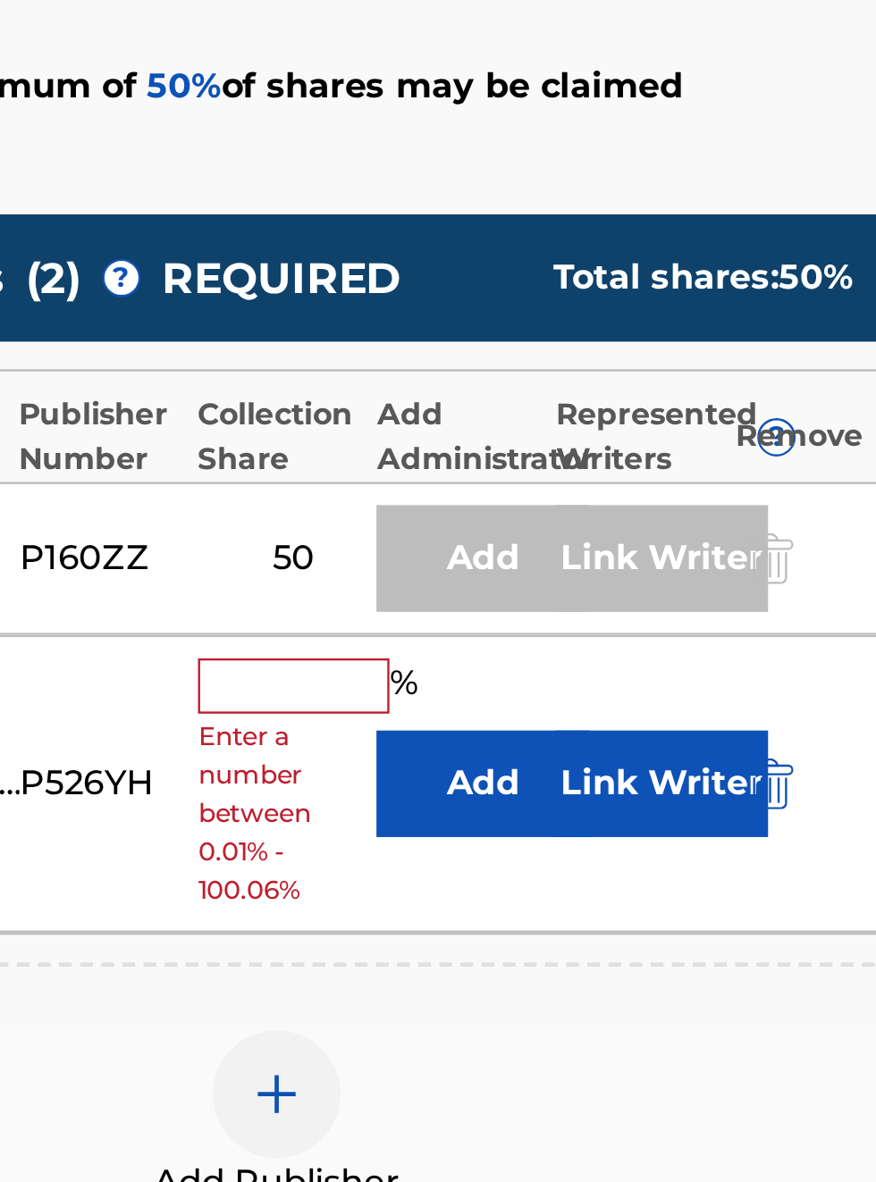
scroll to position [456, 460]
click at [718, 808] on button "Link Writer" at bounding box center [738, 785] width 89 height 45
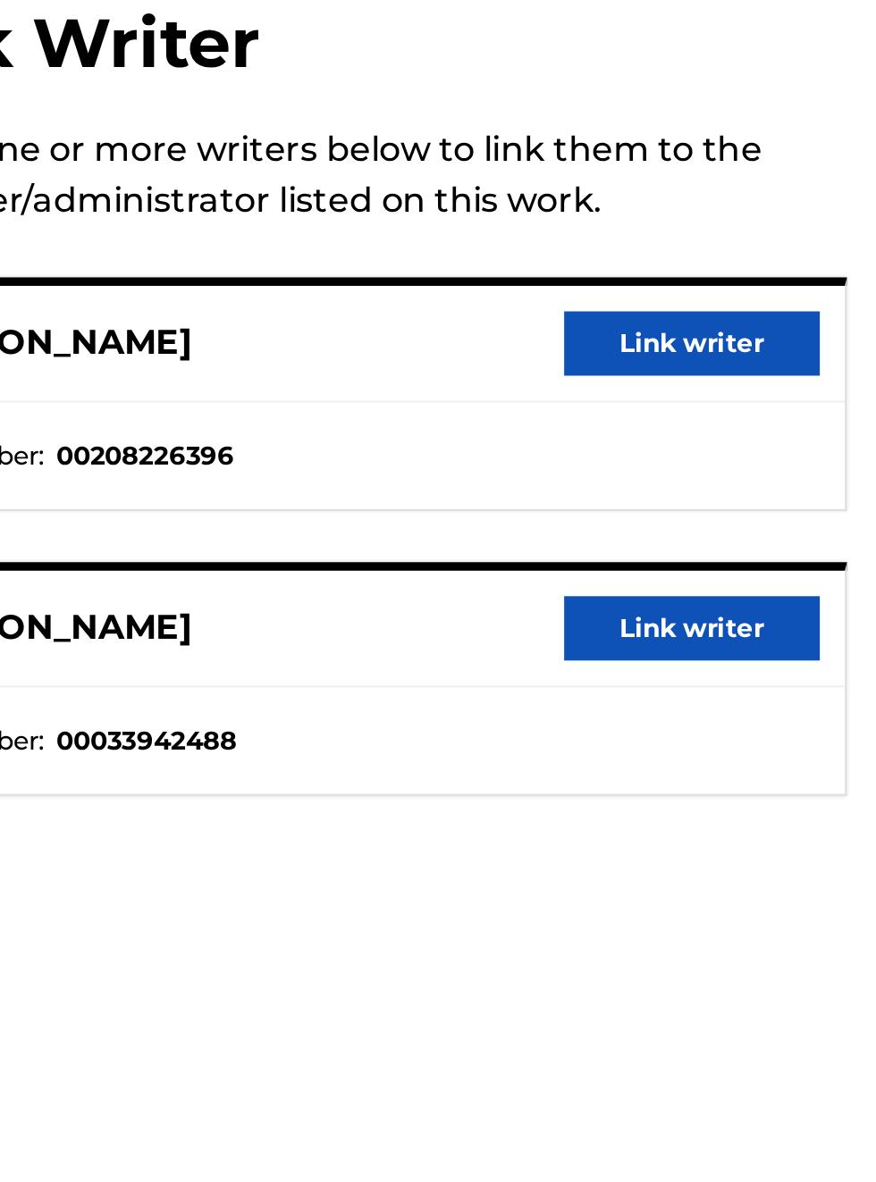
scroll to position [42, 507]
click at [794, 191] on button "Link writer" at bounding box center [797, 186] width 107 height 27
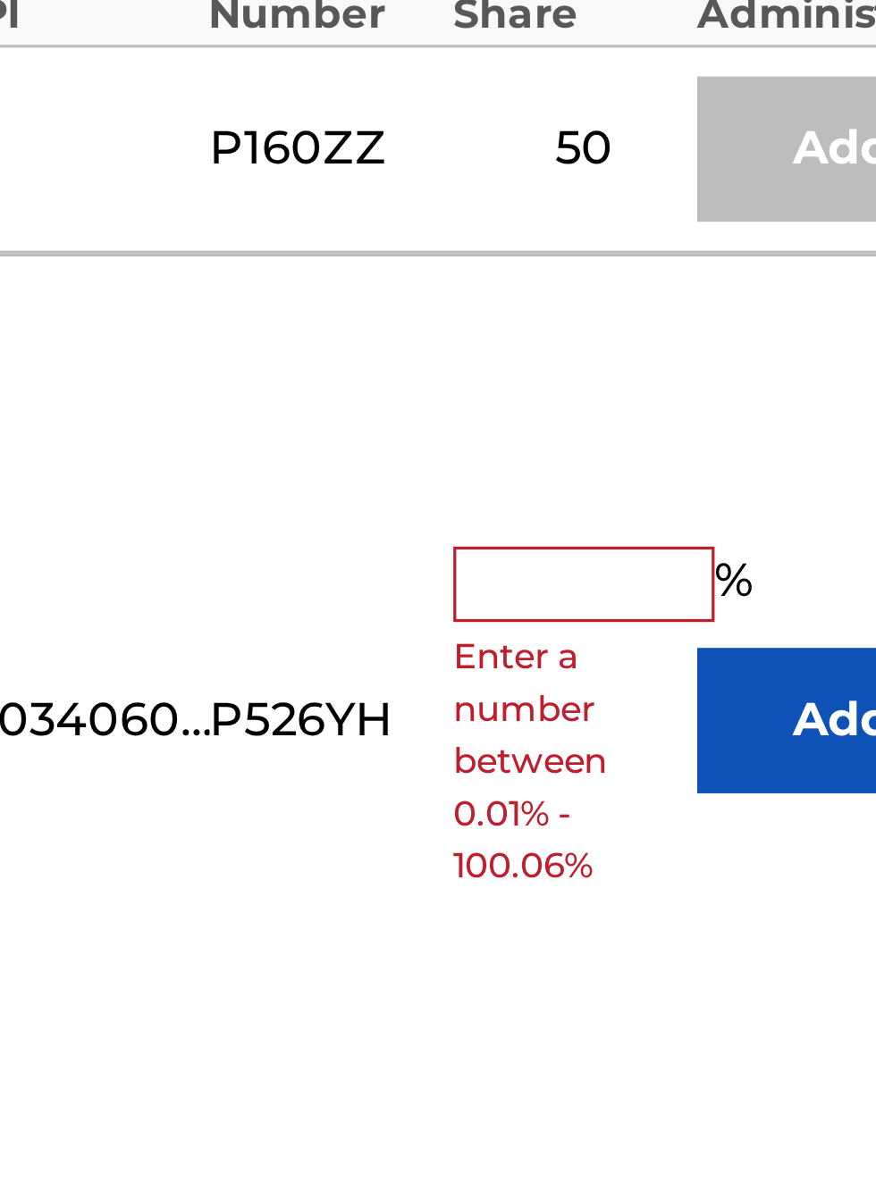
scroll to position [644, 403]
click at [577, 837] on input "text" at bounding box center [583, 824] width 80 height 23
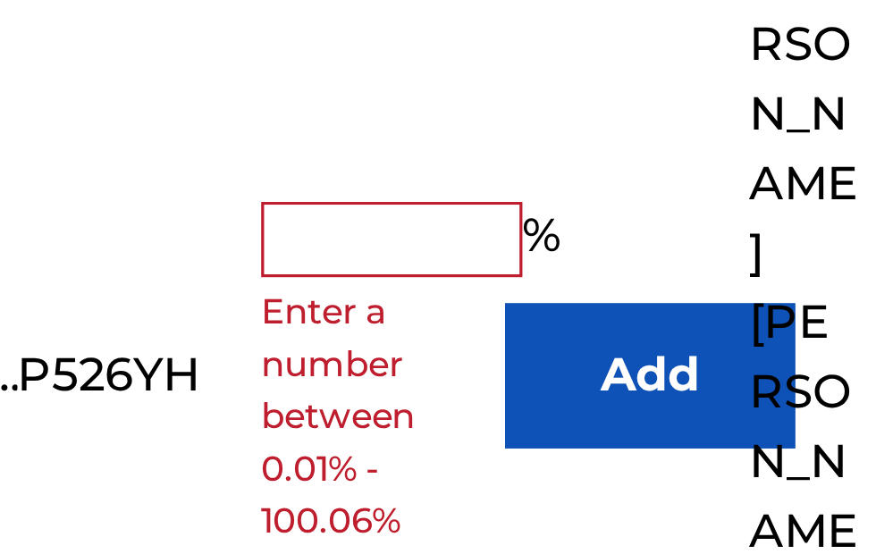
scroll to position [383, 463]
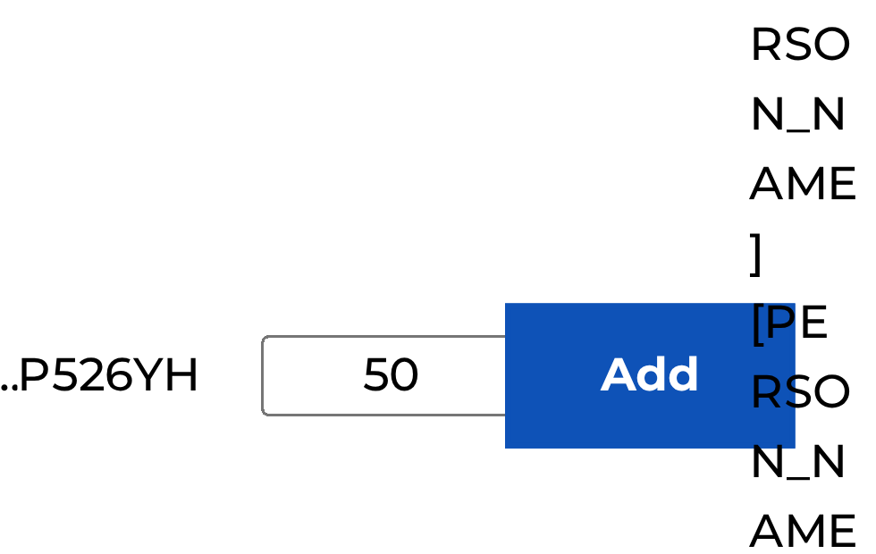
type input "50"
click at [670, 522] on button "Add" at bounding box center [662, 499] width 89 height 45
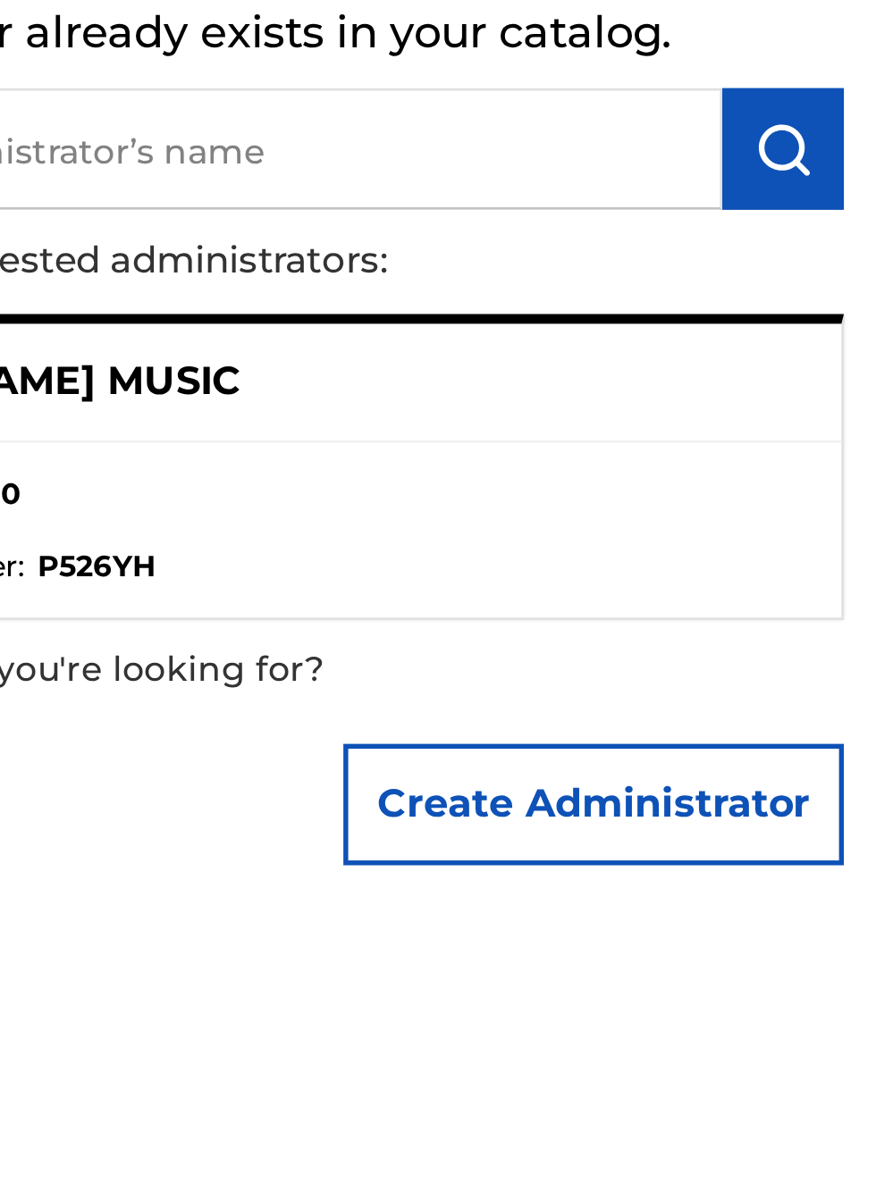
scroll to position [118, 553]
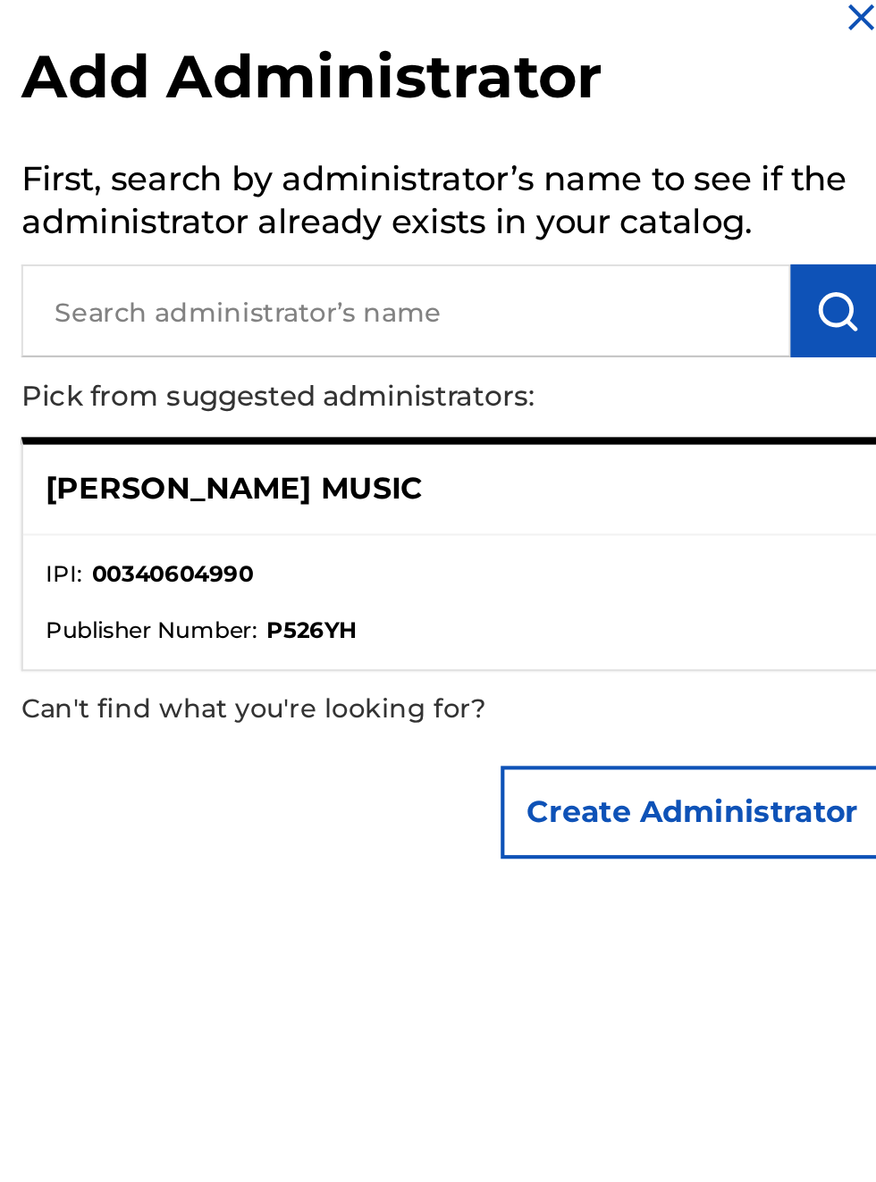
click at [853, 36] on img at bounding box center [852, 31] width 21 height 21
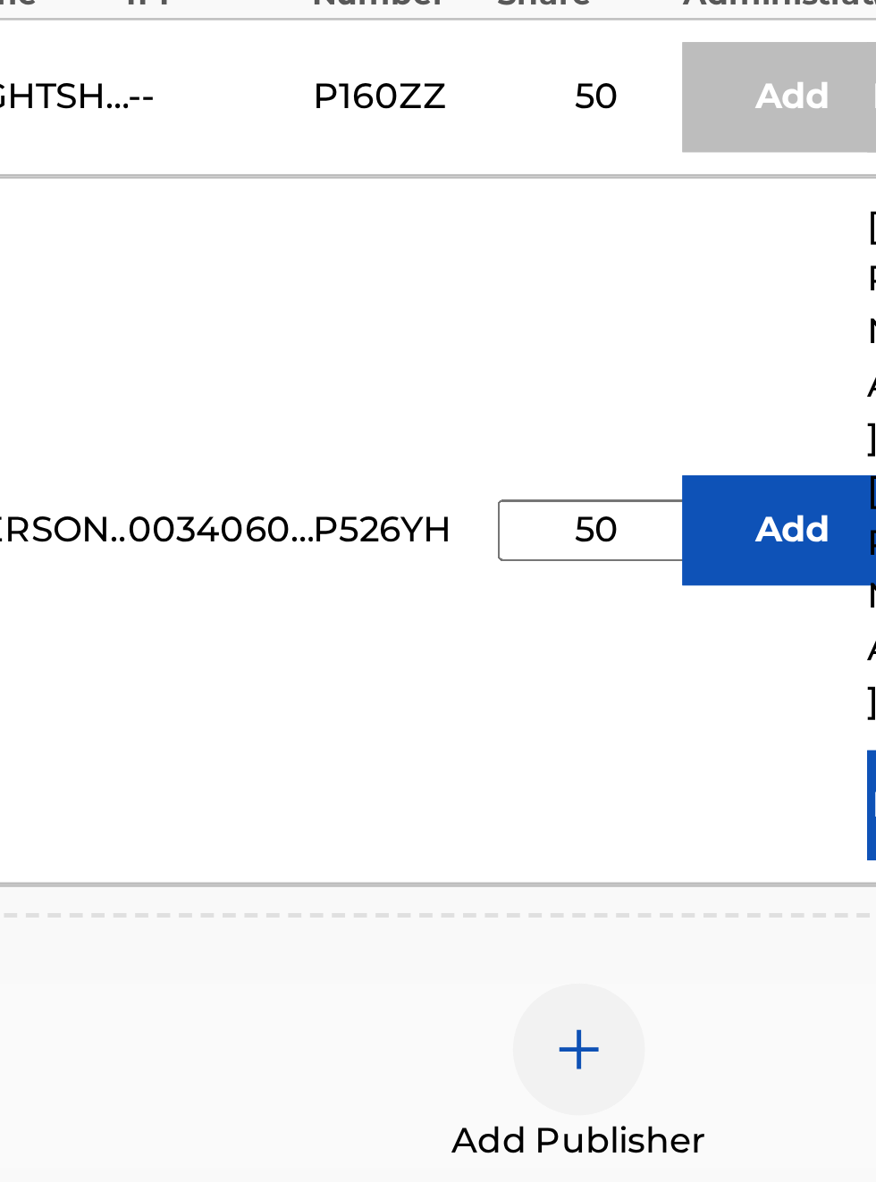
click at [663, 887] on button "Add" at bounding box center [662, 867] width 89 height 45
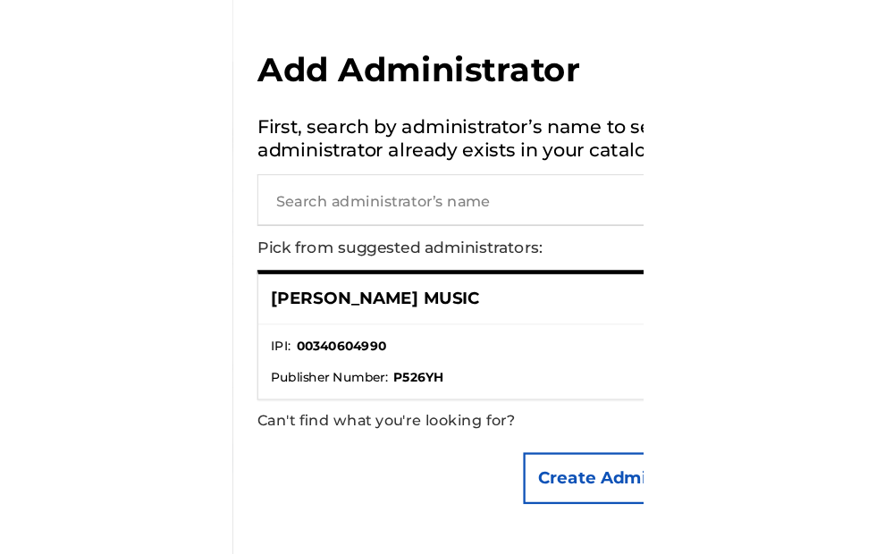
scroll to position [0, 426]
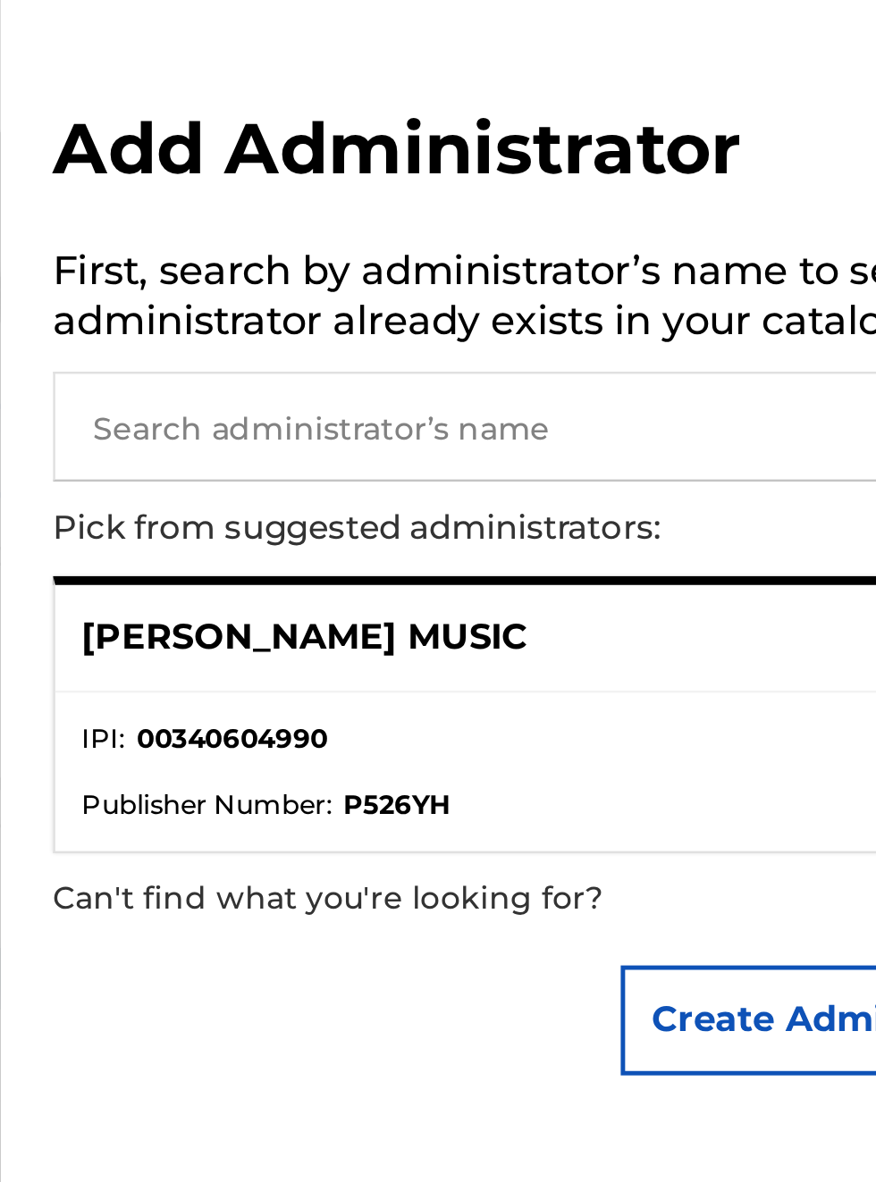
click at [512, 181] on input "text" at bounding box center [634, 173] width 370 height 45
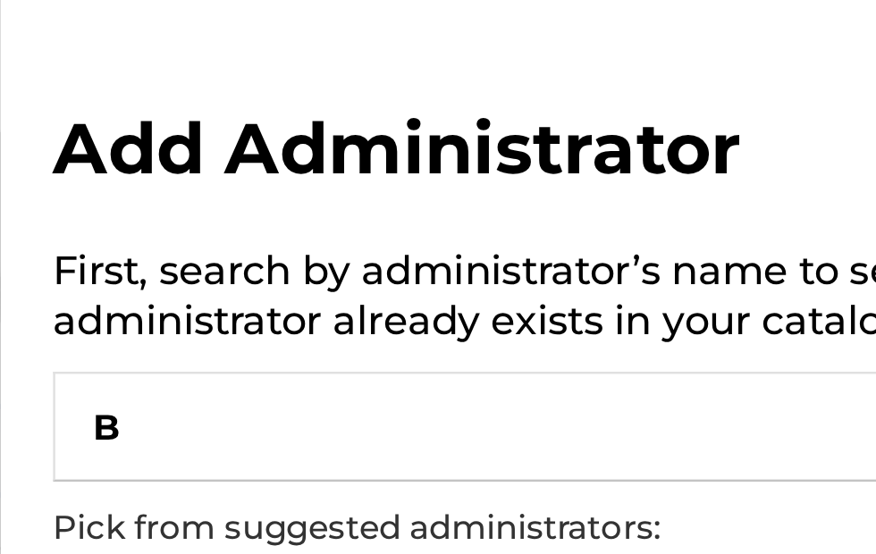
type input "Bo"
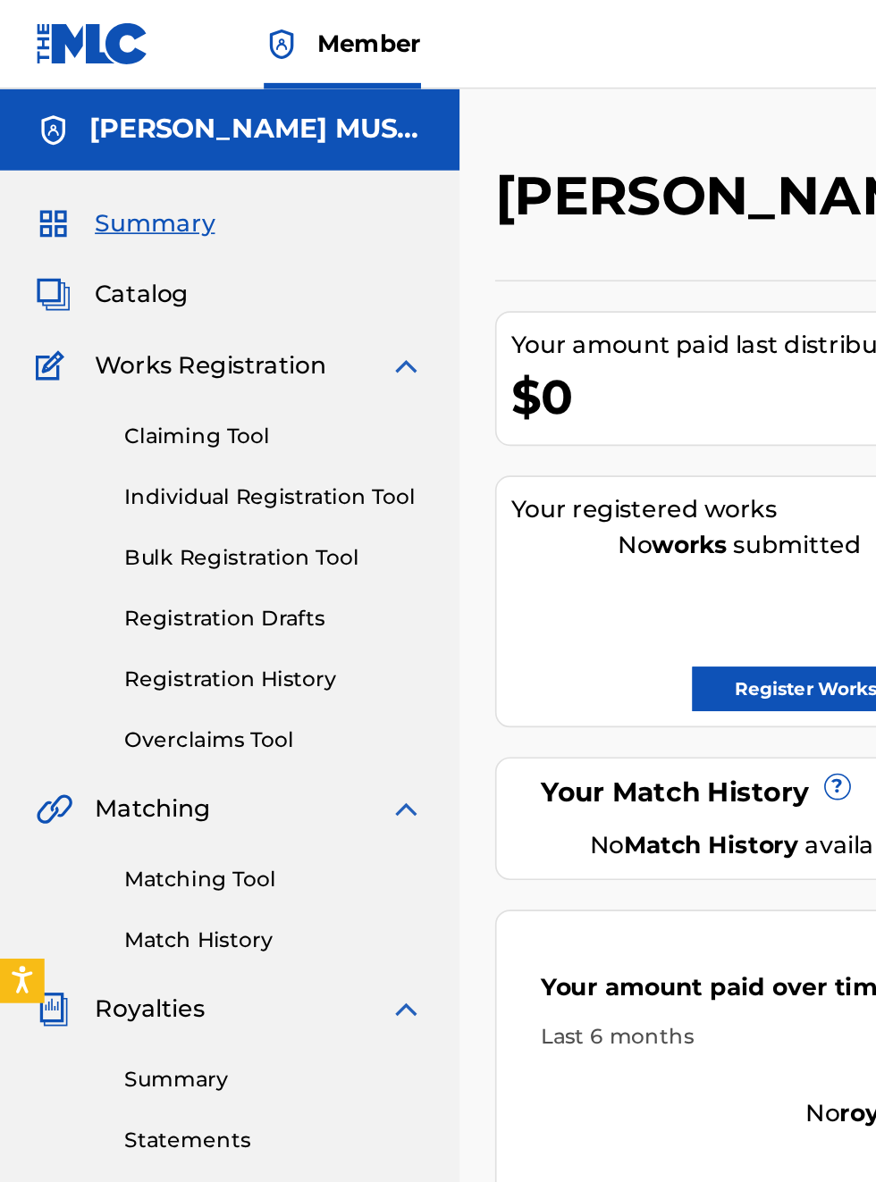
click at [102, 138] on span "Summary" at bounding box center [93, 134] width 72 height 21
click at [97, 141] on span "Summary" at bounding box center [93, 134] width 72 height 21
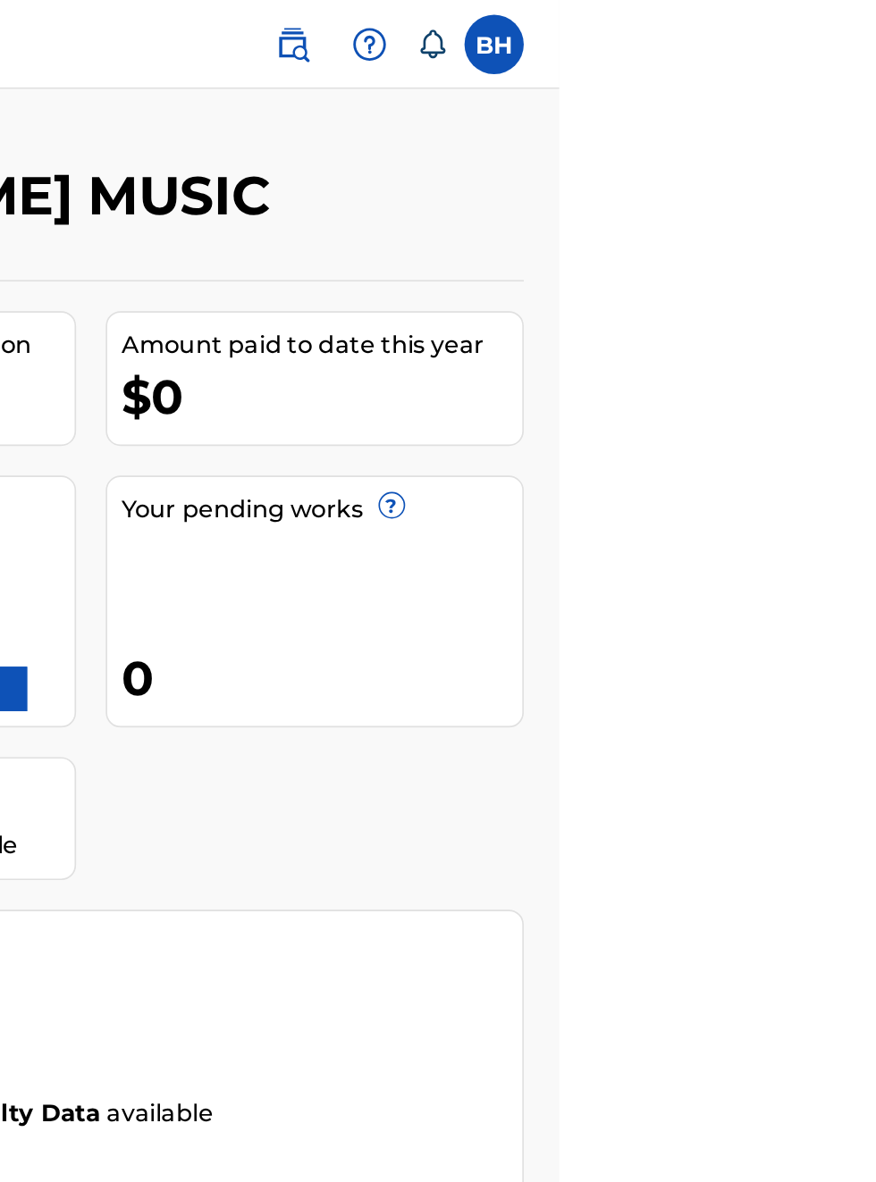
scroll to position [0, 538]
click at [555, 402] on link "Register Works" at bounding box center [486, 415] width 138 height 27
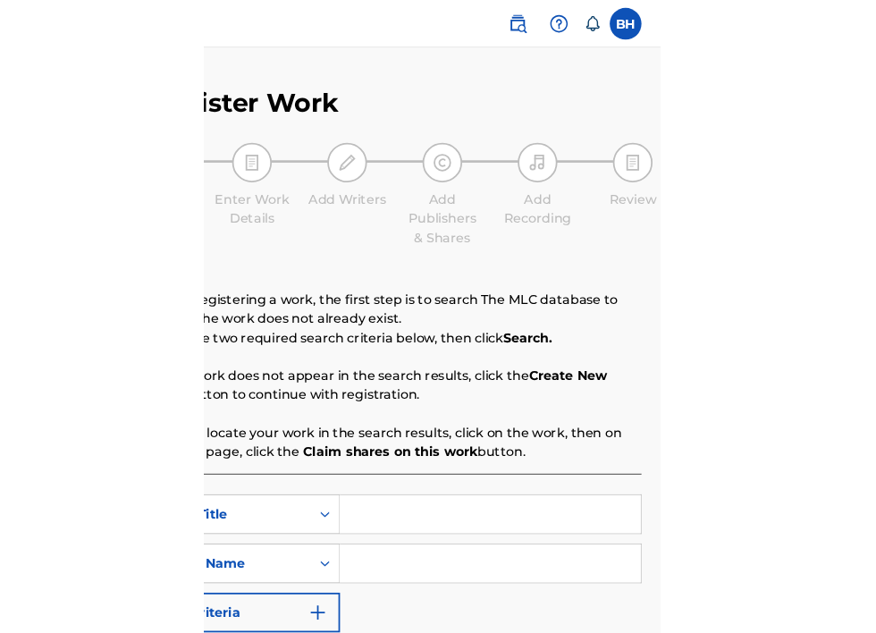
scroll to position [0, 361]
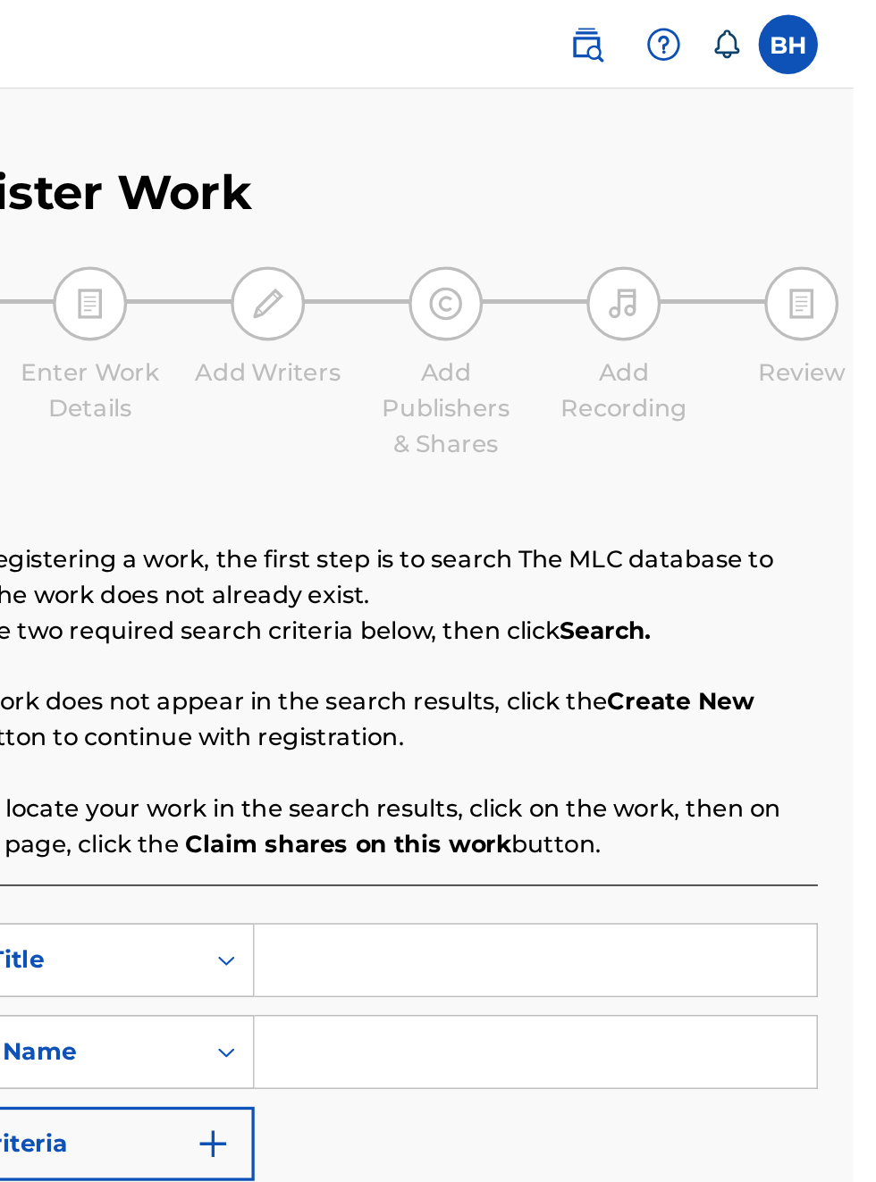
click at [854, 19] on label at bounding box center [837, 27] width 36 height 36
click at [837, 27] on input "BH Bobby Hamilton bobbyhamilton672@gmail.com Notification Preferences Profile L…" at bounding box center [837, 27] width 0 height 0
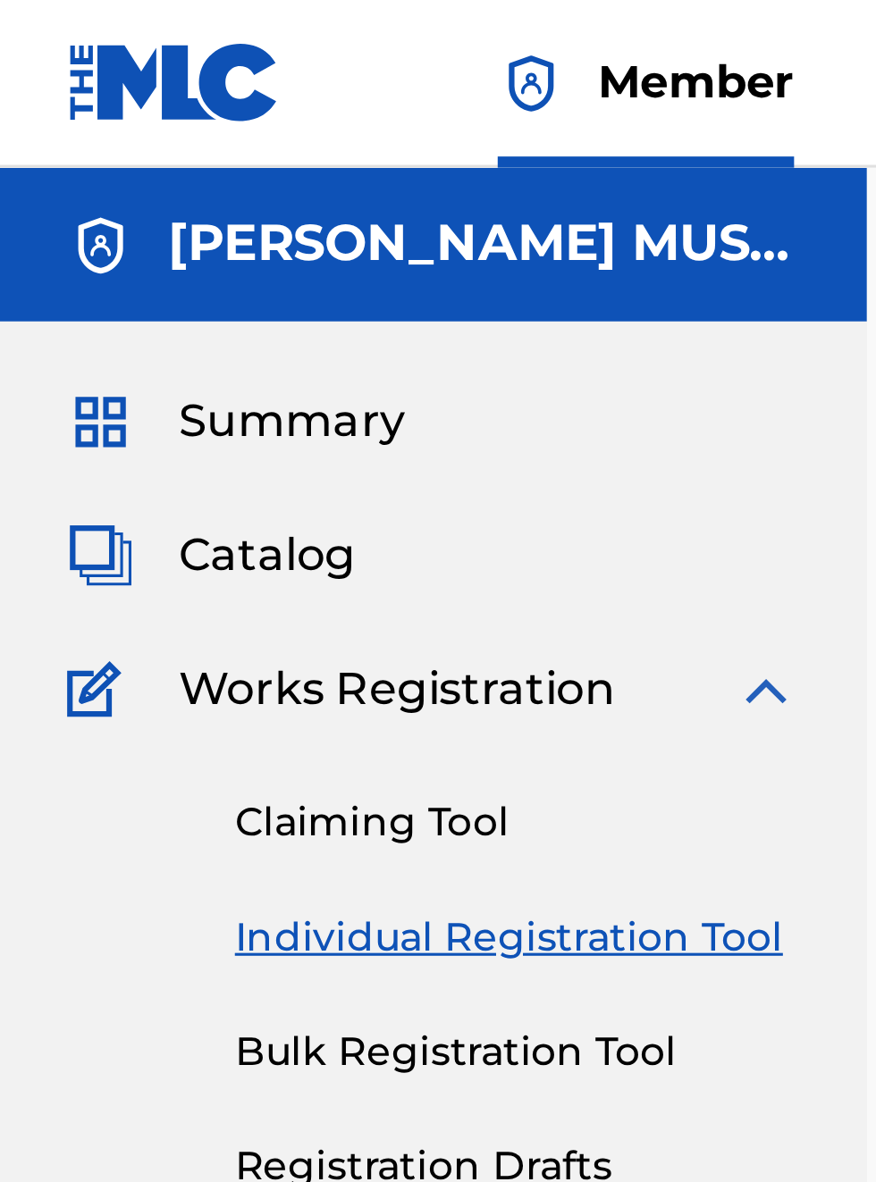
scroll to position [0, 0]
